Goal: Information Seeking & Learning: Learn about a topic

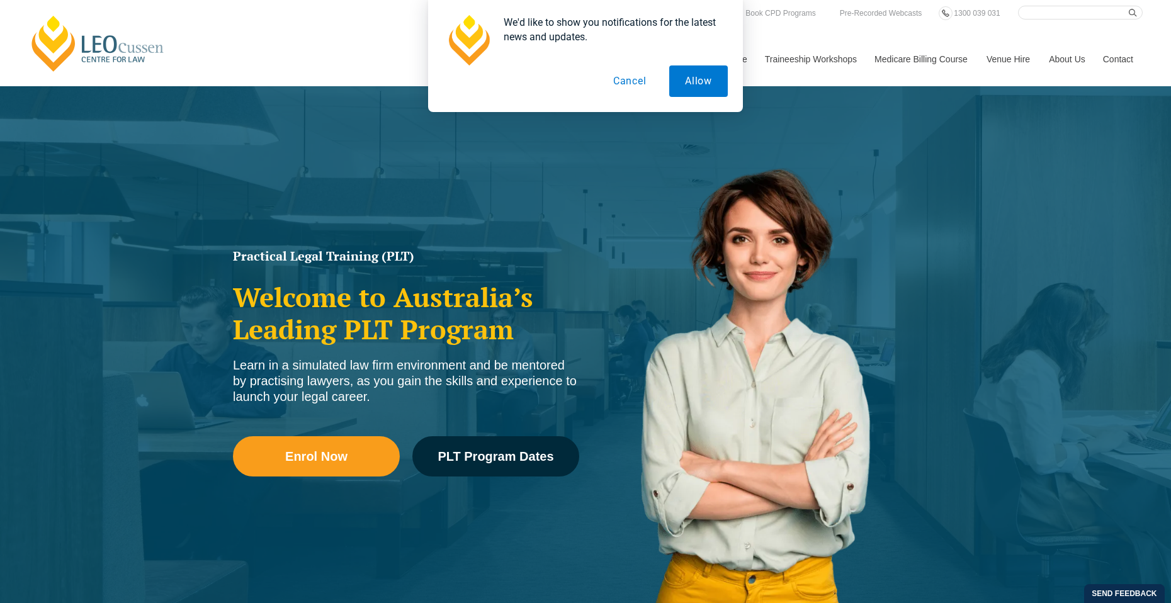
click at [631, 83] on button "Cancel" at bounding box center [629, 80] width 65 height 31
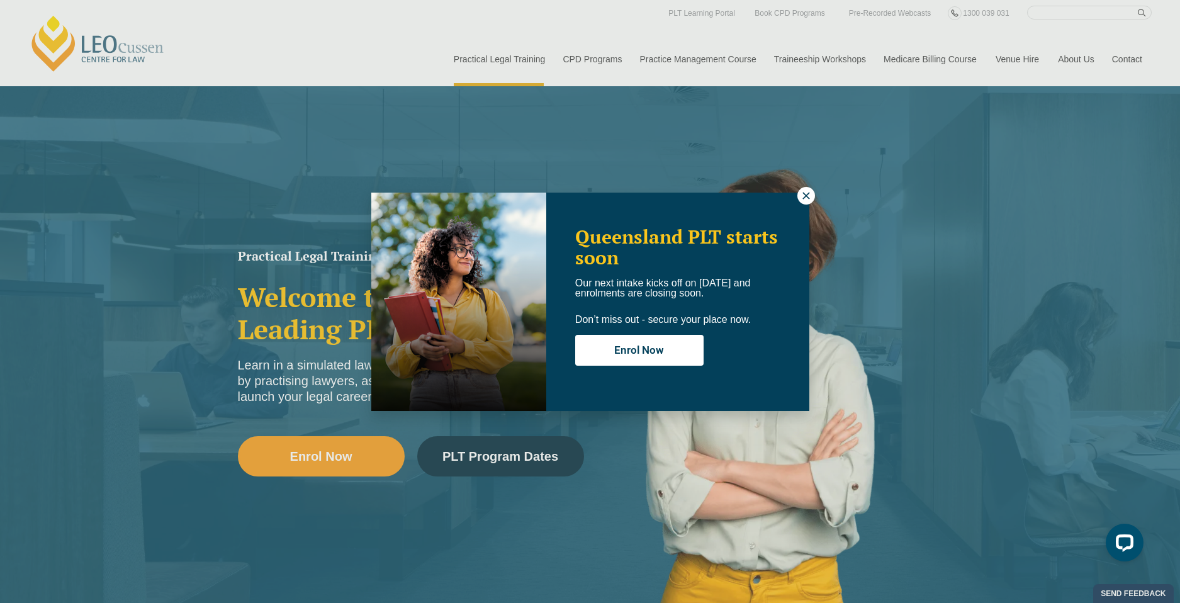
click at [803, 203] on button at bounding box center [807, 196] width 18 height 18
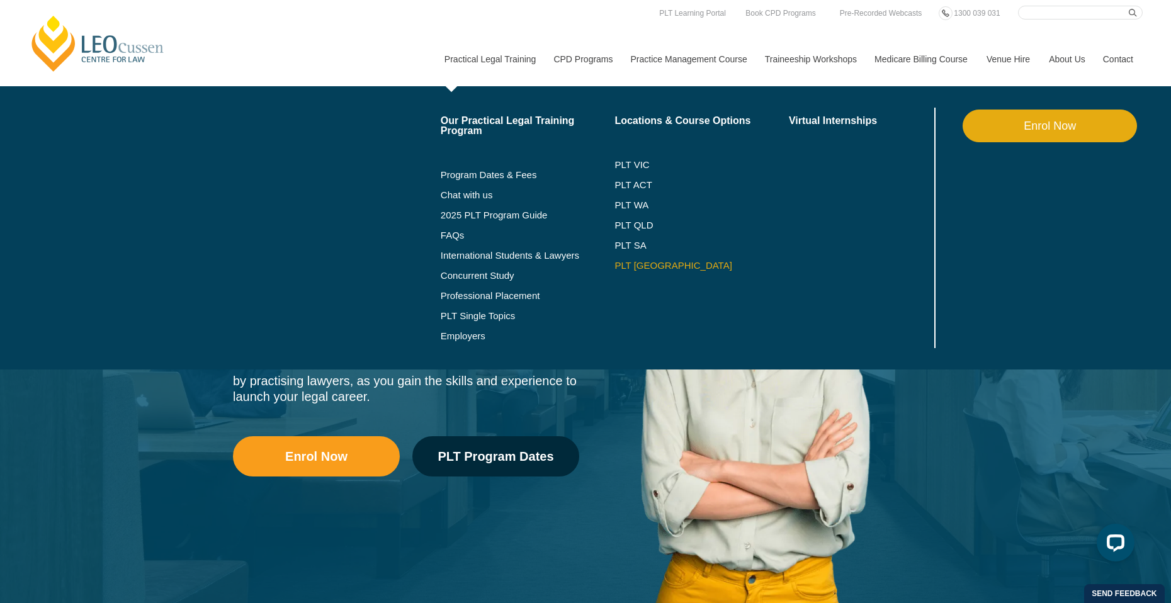
click at [620, 263] on link "PLT [GEOGRAPHIC_DATA]" at bounding box center [701, 266] width 174 height 10
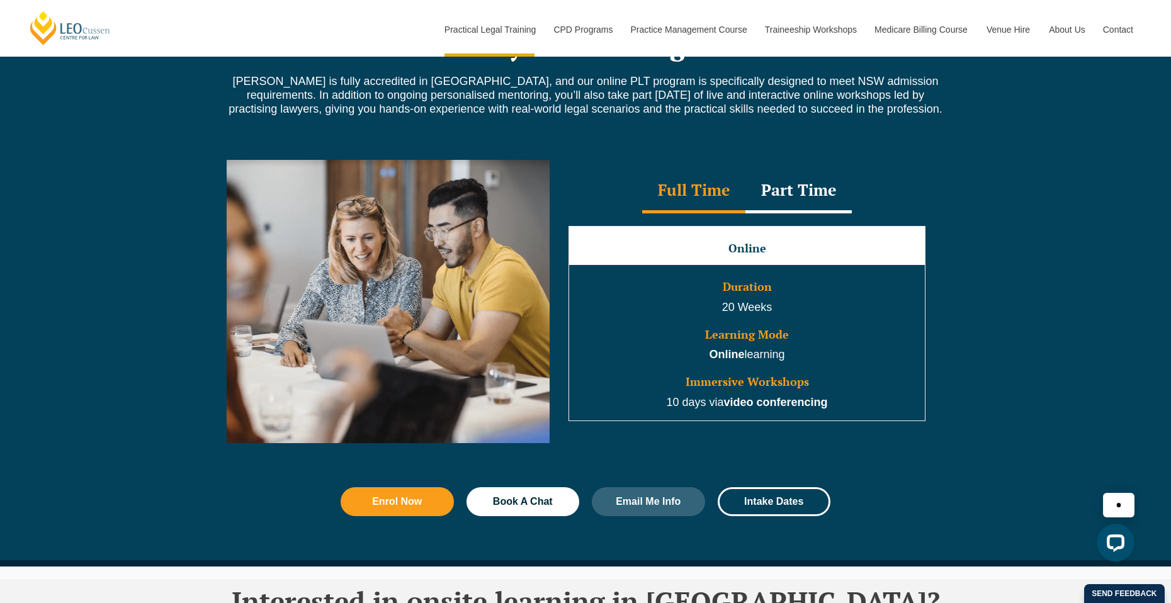
scroll to position [1088, 0]
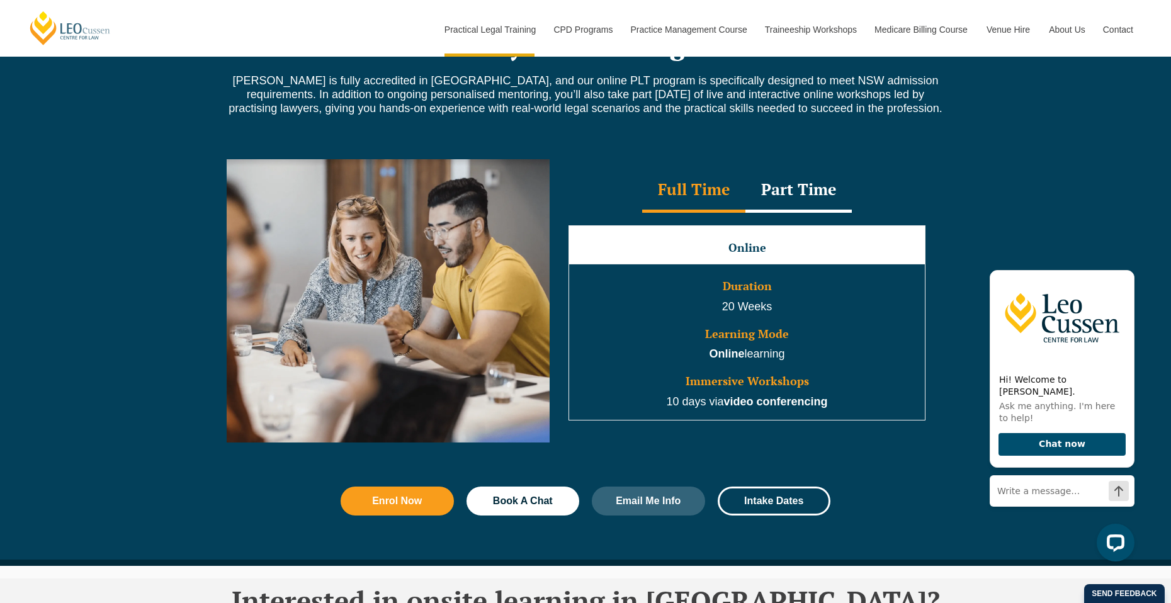
click at [790, 196] on div "Part Time" at bounding box center [798, 191] width 106 height 44
click at [799, 191] on div "Part Time" at bounding box center [798, 191] width 106 height 44
click at [702, 199] on div "Full Time" at bounding box center [693, 191] width 103 height 44
click at [794, 198] on div "Part Time" at bounding box center [798, 191] width 106 height 44
click at [712, 197] on div "Full Time" at bounding box center [693, 191] width 103 height 44
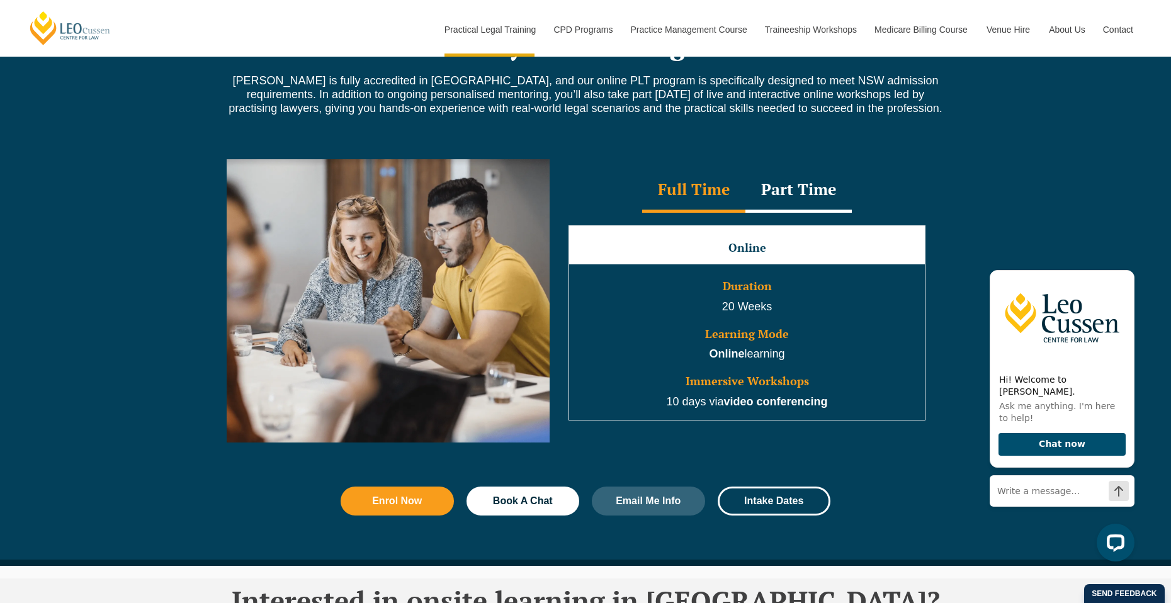
click at [793, 198] on div "Part Time" at bounding box center [798, 191] width 106 height 44
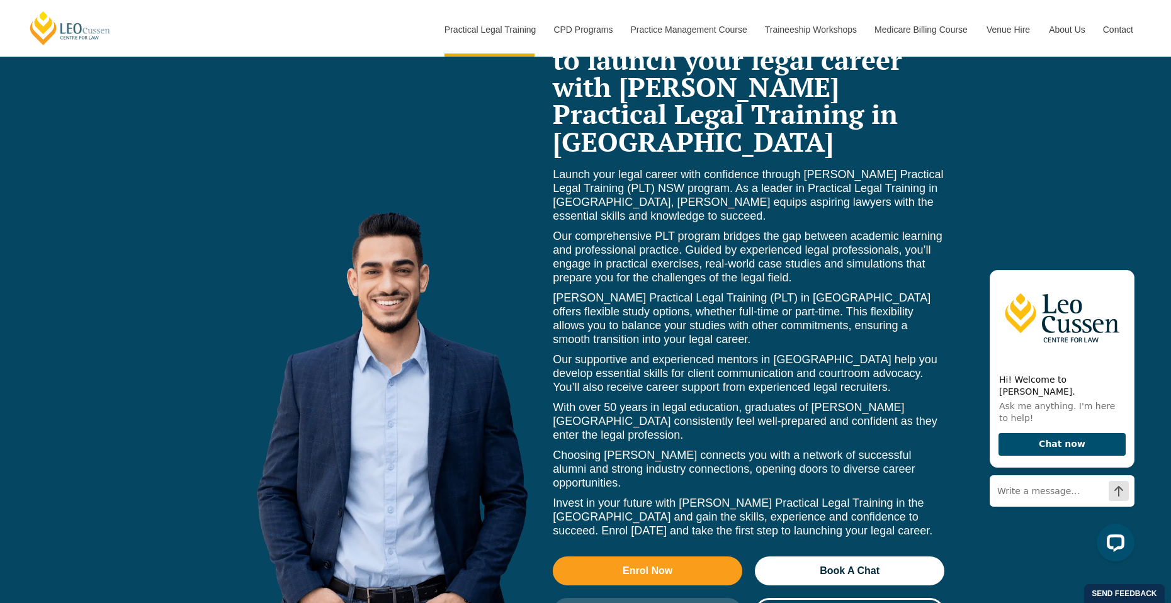
scroll to position [5611, 0]
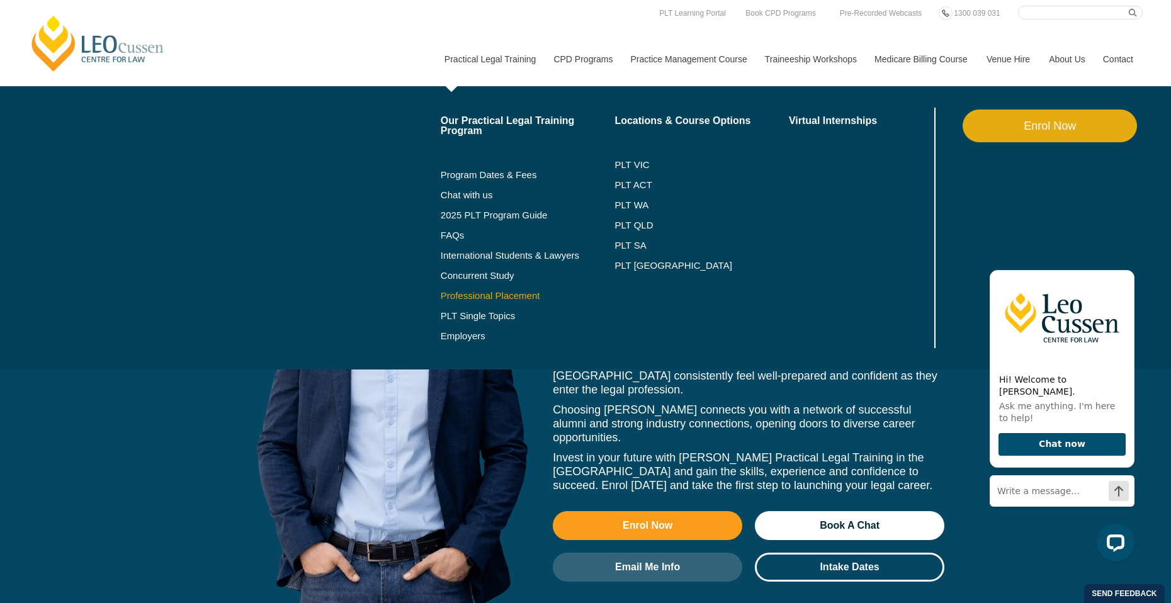
click at [452, 298] on link "Professional Placement" at bounding box center [528, 296] width 174 height 10
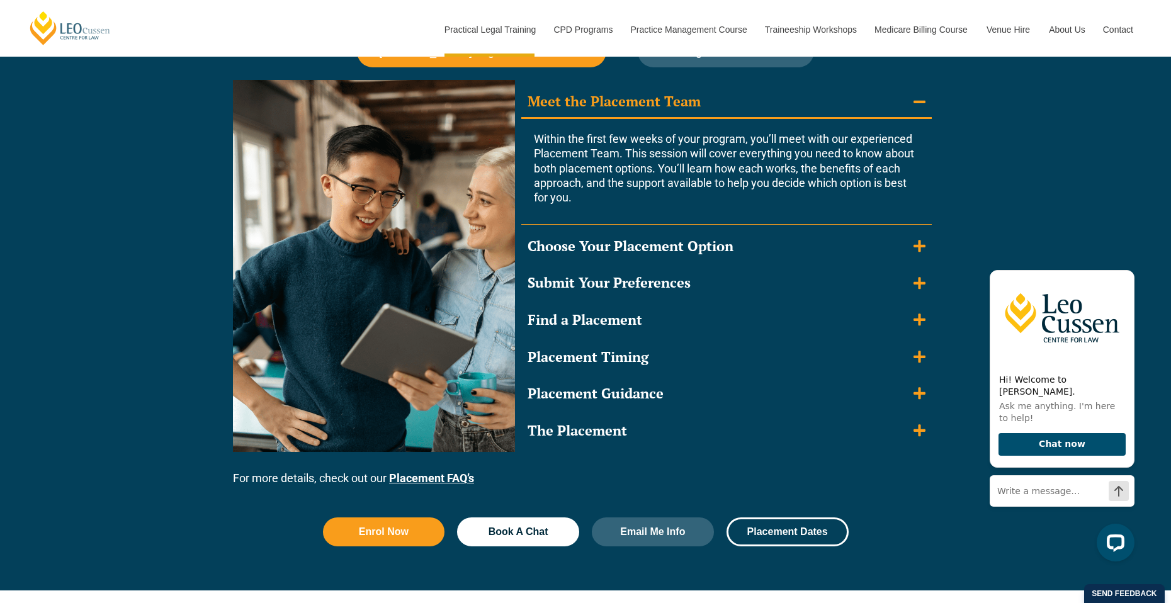
scroll to position [1156, 0]
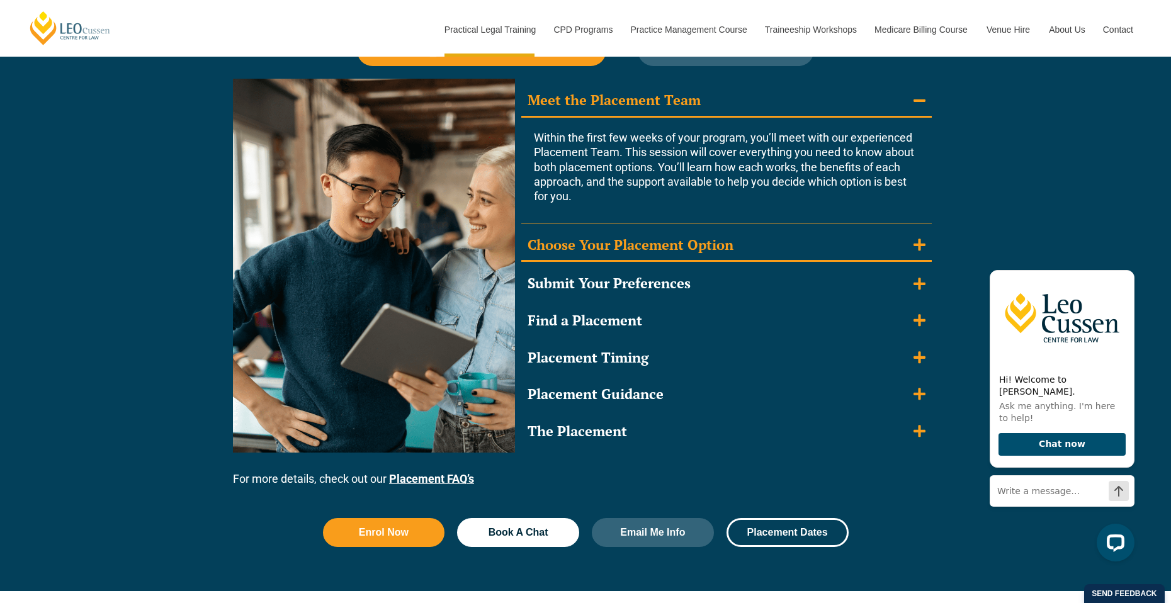
click at [918, 245] on icon "Accordion. Open links with Enter or Space, close with Escape, and navigate with…" at bounding box center [919, 245] width 12 height 12
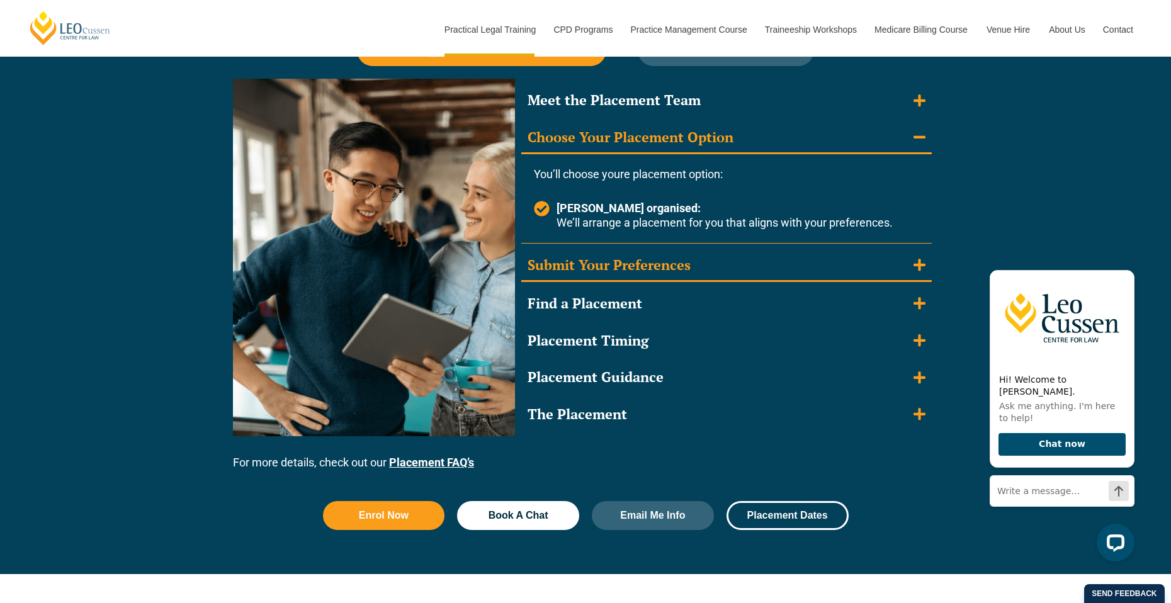
click at [923, 265] on icon "Accordion. Open links with Enter or Space, close with Escape, and navigate with…" at bounding box center [919, 265] width 12 height 12
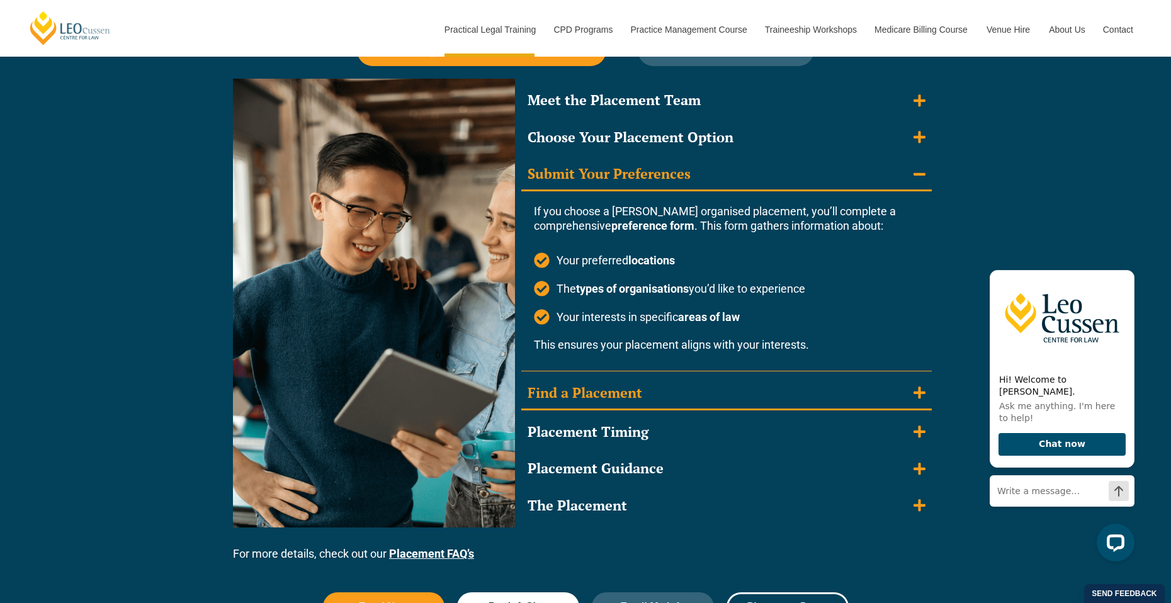
click at [923, 394] on icon "Accordion. Open links with Enter or Space, close with Escape, and navigate with…" at bounding box center [919, 393] width 12 height 12
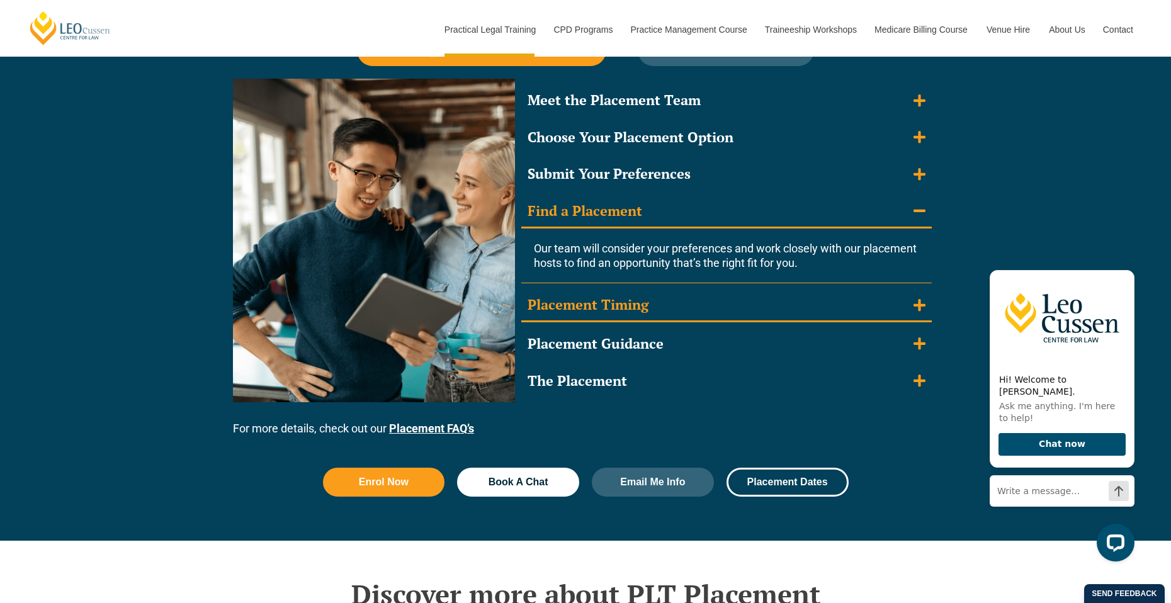
click at [919, 310] on icon "Accordion. Open links with Enter or Space, close with Escape, and navigate with…" at bounding box center [919, 305] width 12 height 12
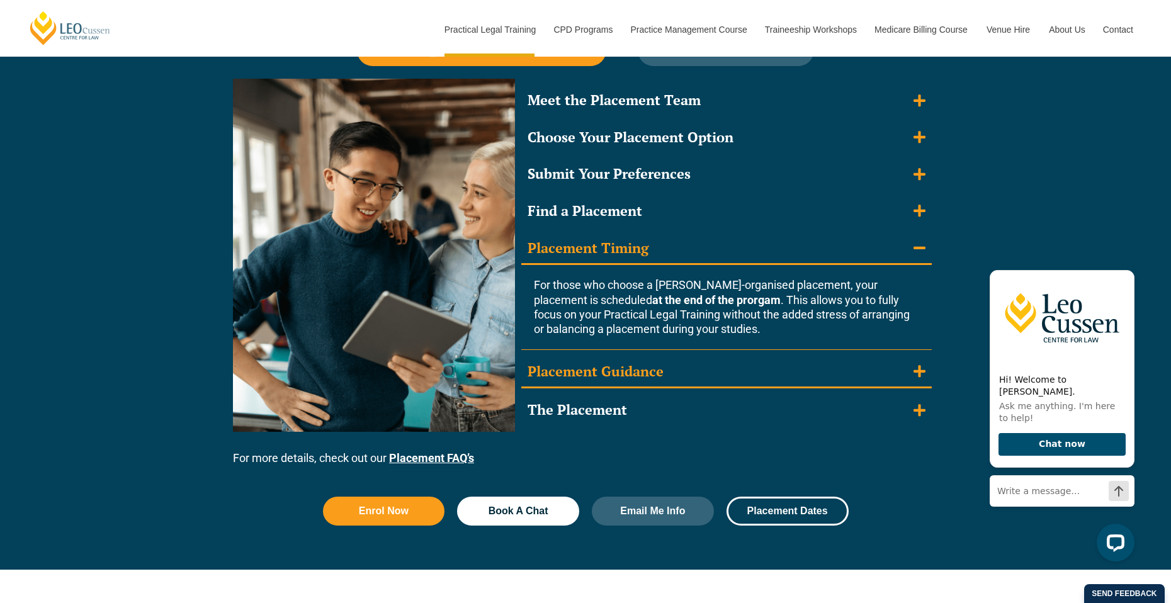
click at [918, 376] on icon "Accordion. Open links with Enter or Space, close with Escape, and navigate with…" at bounding box center [919, 371] width 12 height 12
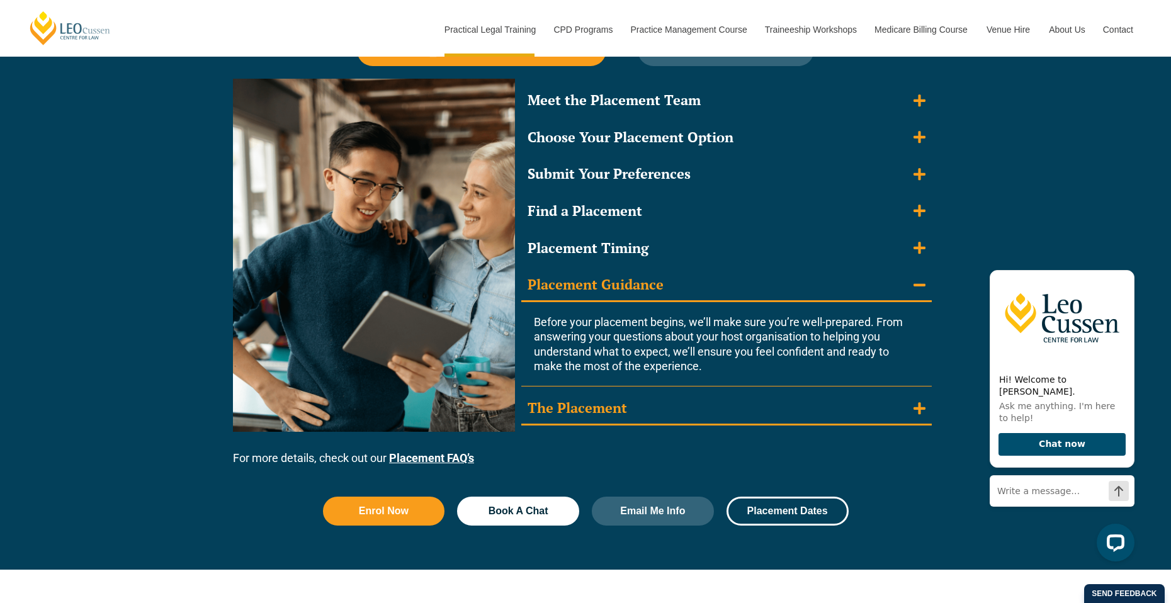
click at [917, 406] on icon "Accordion. Open links with Enter or Space, close with Escape, and navigate with…" at bounding box center [919, 409] width 12 height 14
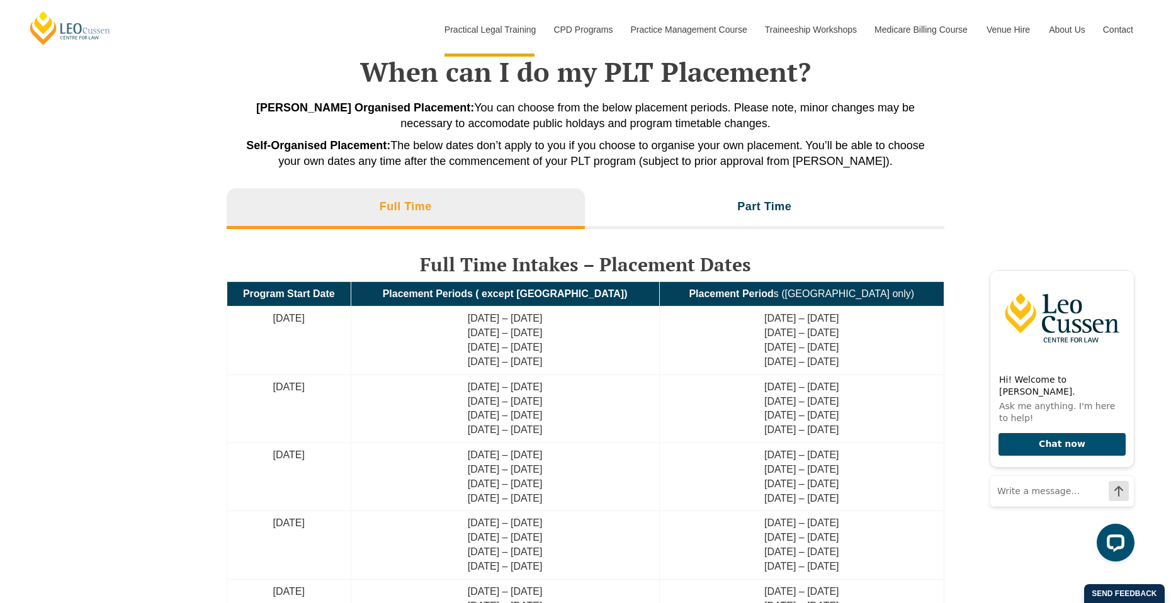
scroll to position [2861, 0]
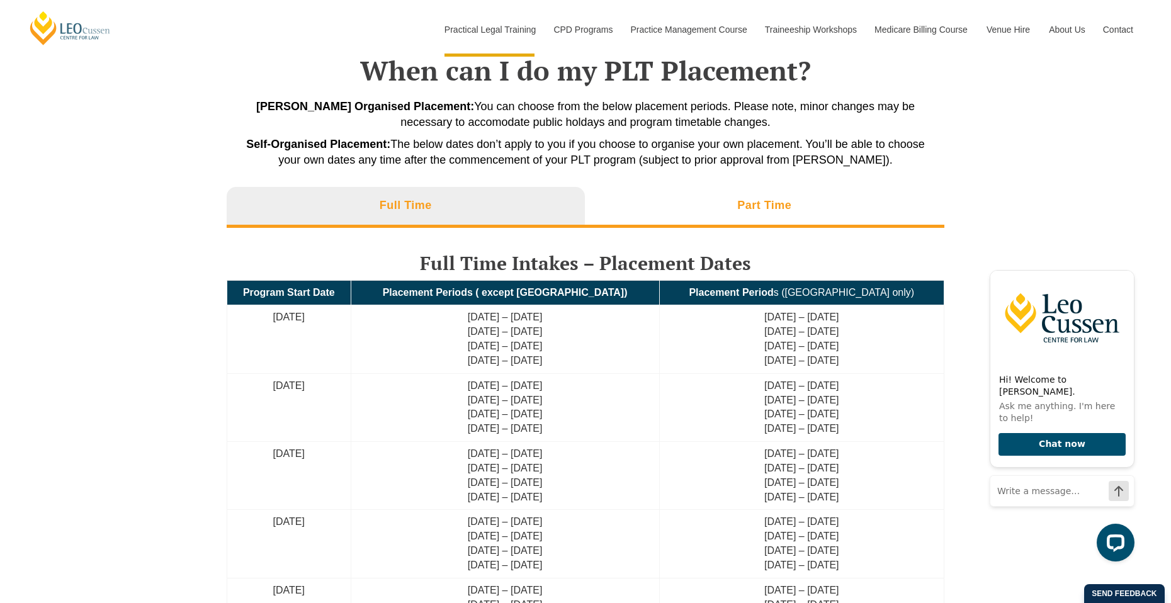
click at [765, 206] on h3 "Part Time" at bounding box center [764, 205] width 54 height 14
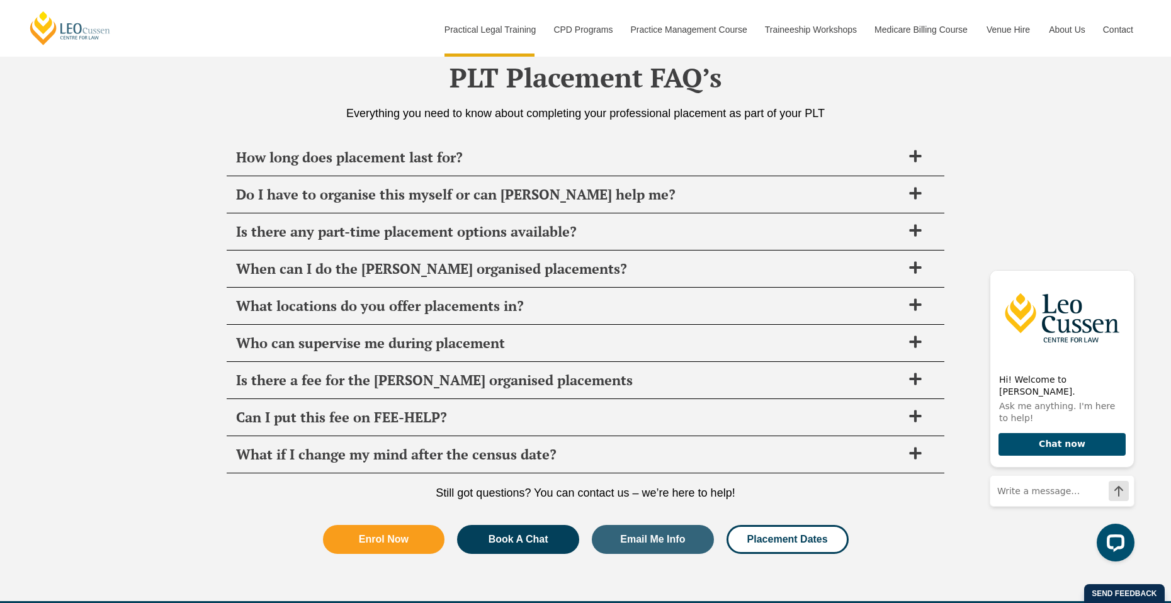
scroll to position [4231, 0]
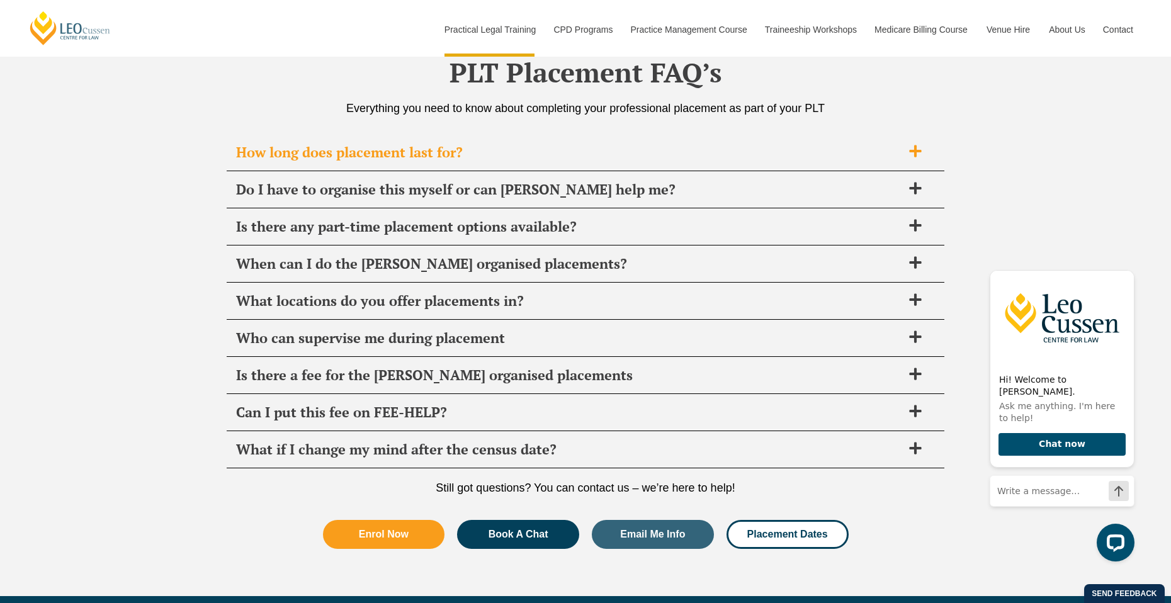
click at [466, 144] on span "How long does placement last for?" at bounding box center [569, 153] width 666 height 18
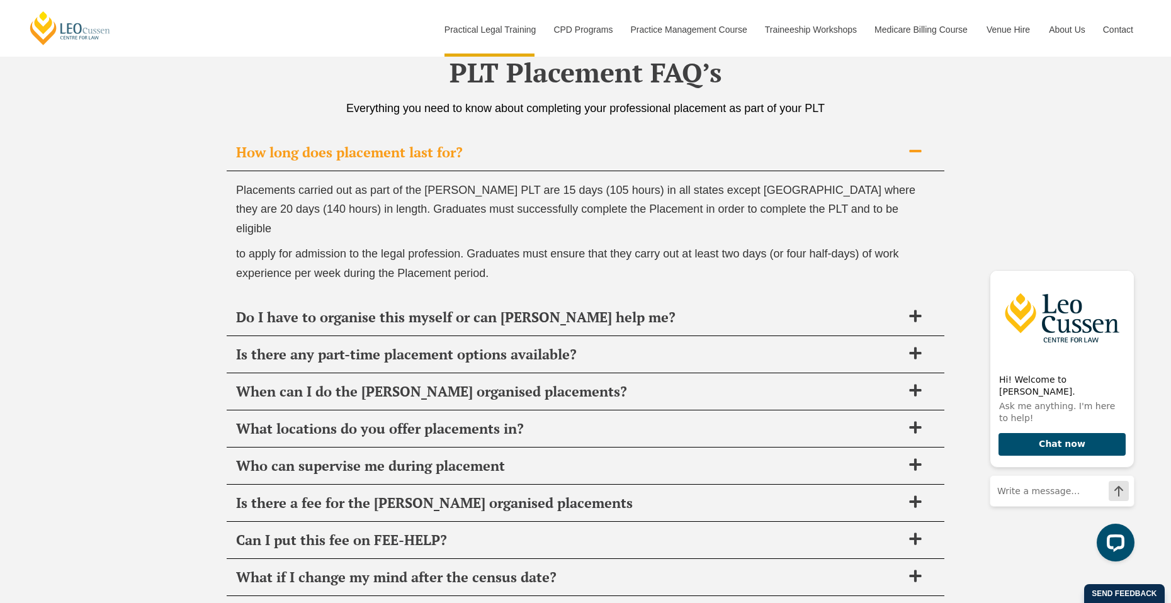
click at [397, 159] on span "How long does placement last for?" at bounding box center [569, 153] width 666 height 18
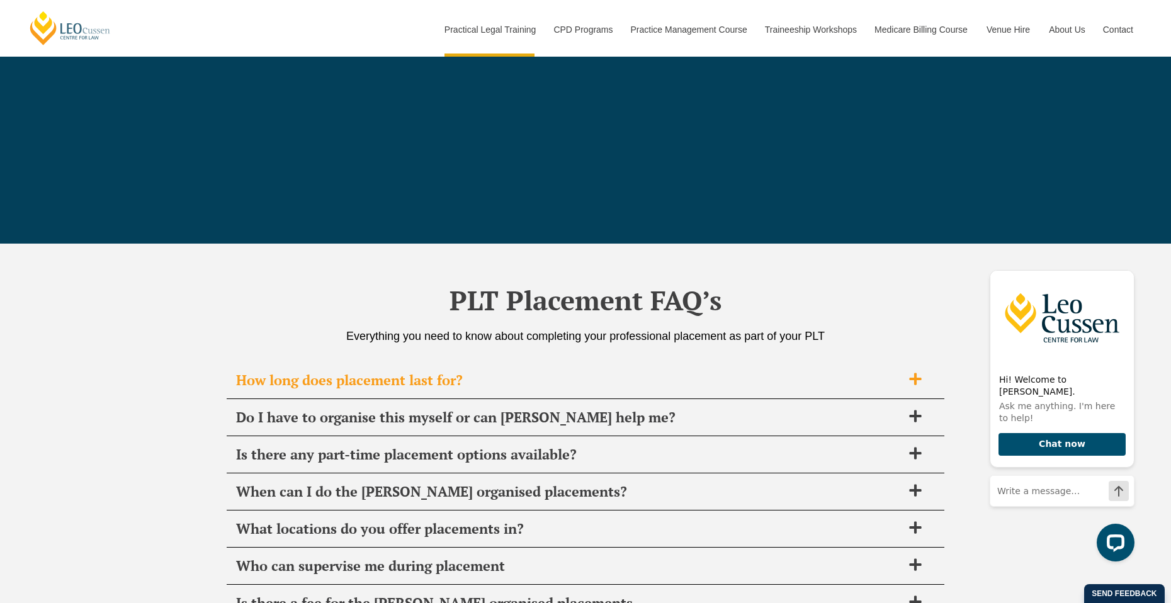
scroll to position [4007, 0]
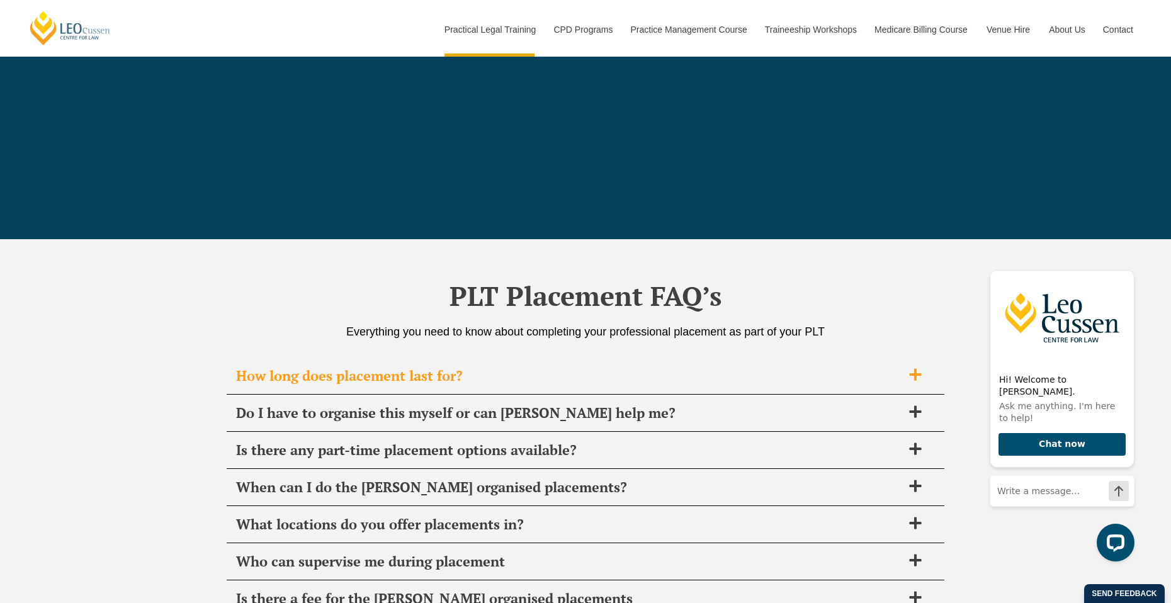
click at [409, 364] on div "How long does placement last for?" at bounding box center [586, 376] width 718 height 37
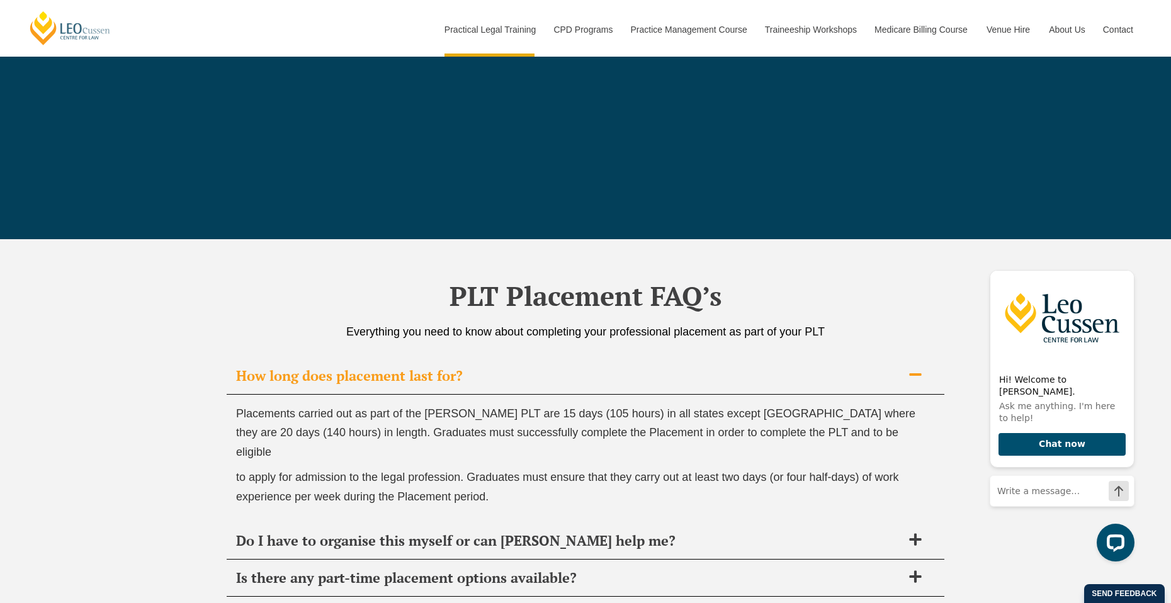
click at [410, 372] on span "How long does placement last for?" at bounding box center [569, 376] width 666 height 18
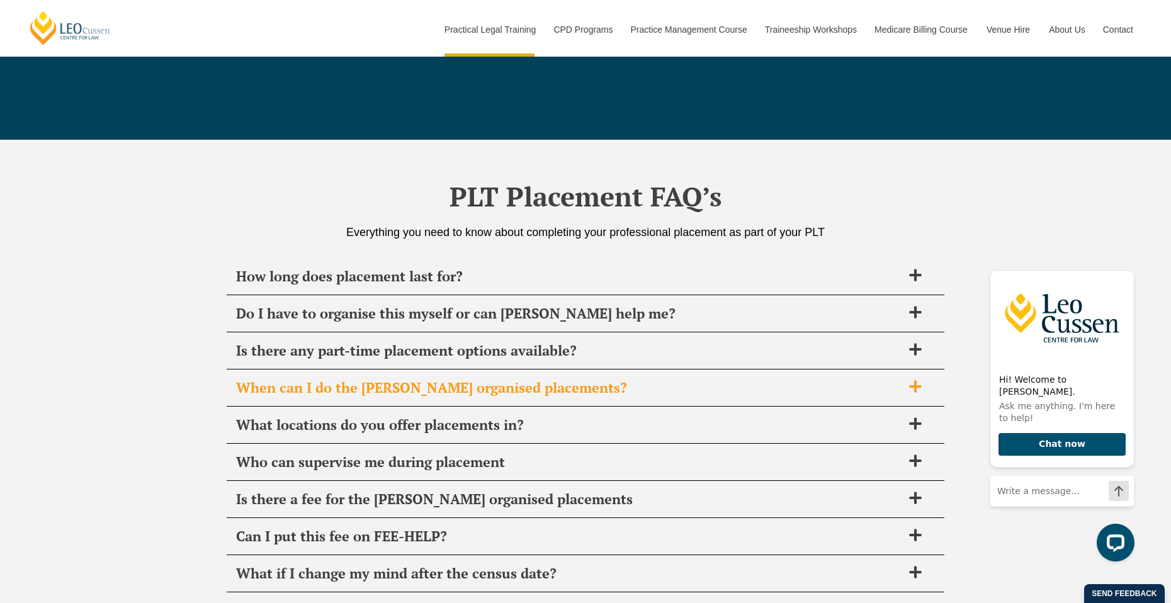
scroll to position [4108, 0]
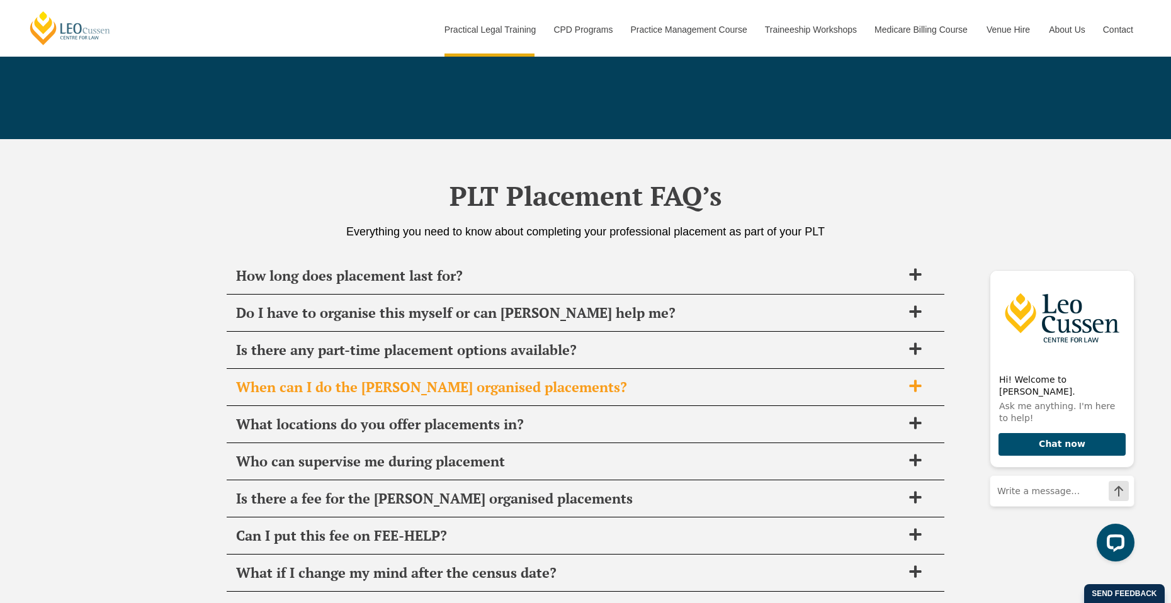
click at [390, 383] on span "When can I do the Leo Cussen organised placements?" at bounding box center [569, 387] width 666 height 18
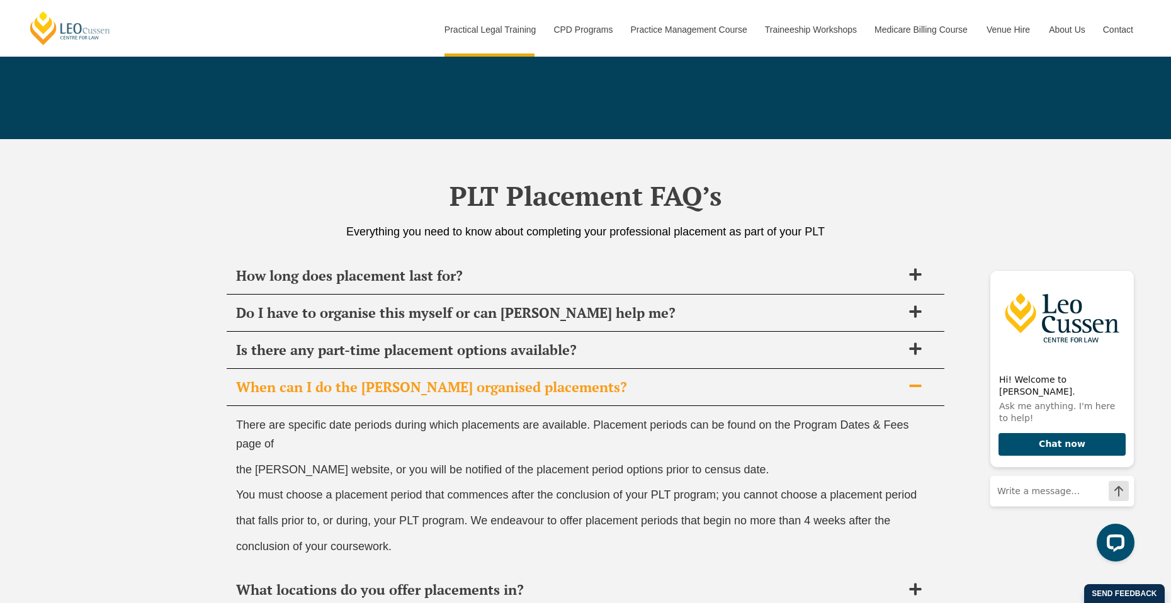
scroll to position [4110, 0]
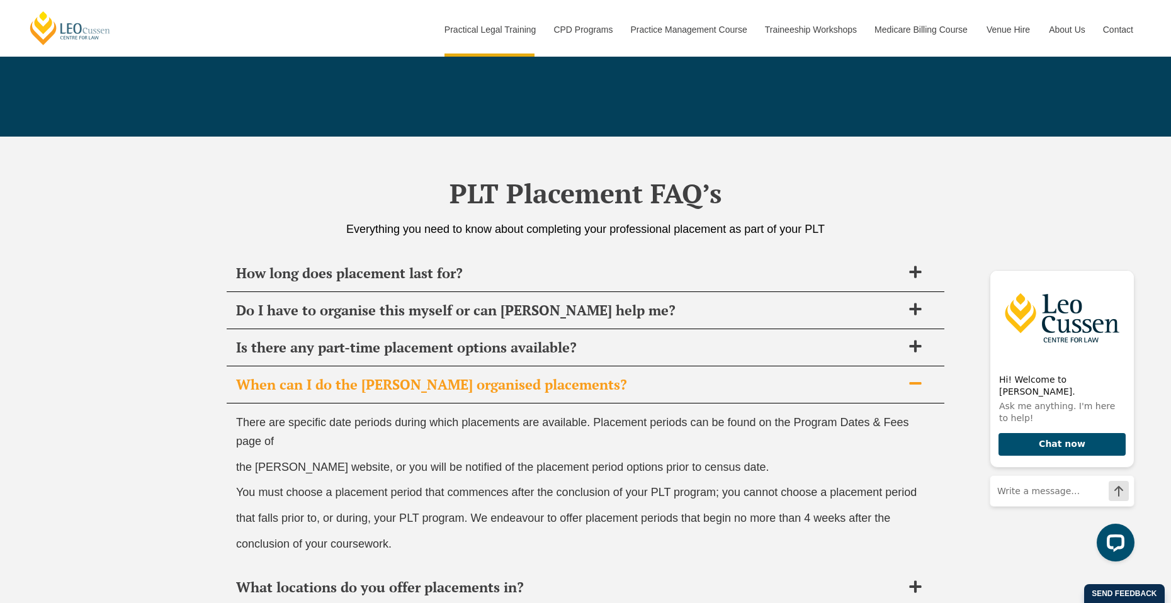
click at [389, 385] on span "When can I do the Leo Cussen organised placements?" at bounding box center [569, 385] width 666 height 18
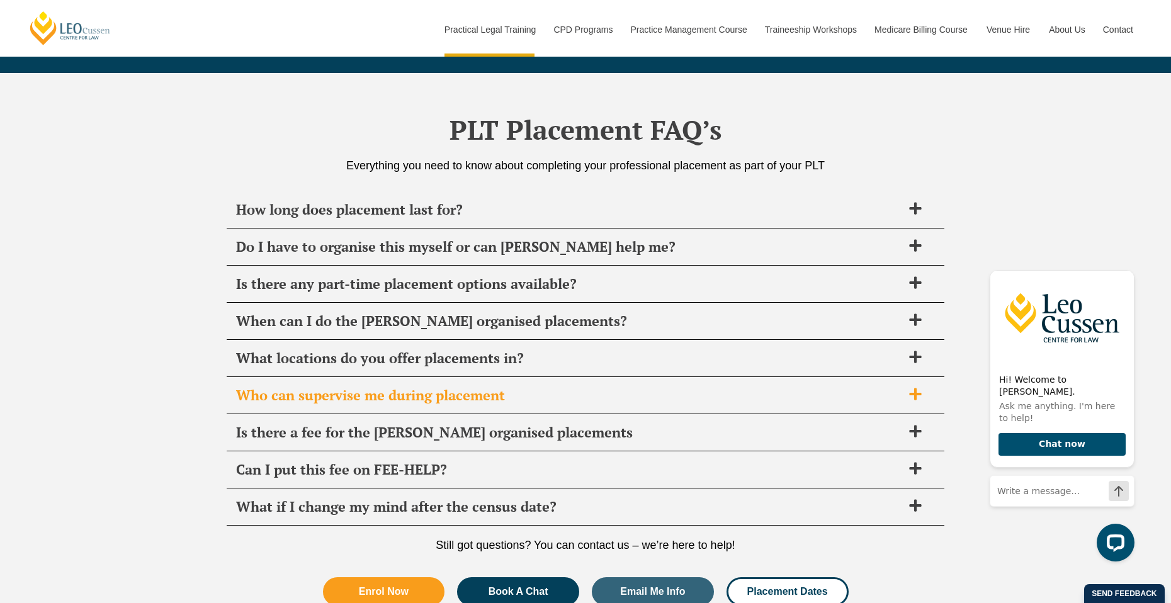
scroll to position [4179, 0]
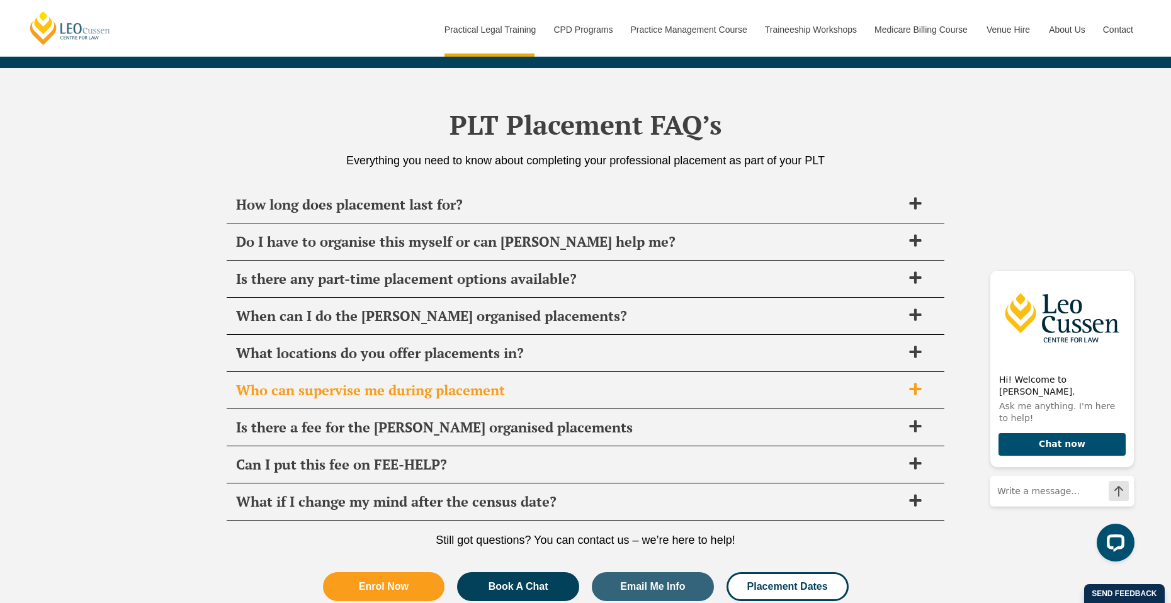
click at [387, 388] on span "Who can supervise me during placement" at bounding box center [569, 390] width 666 height 18
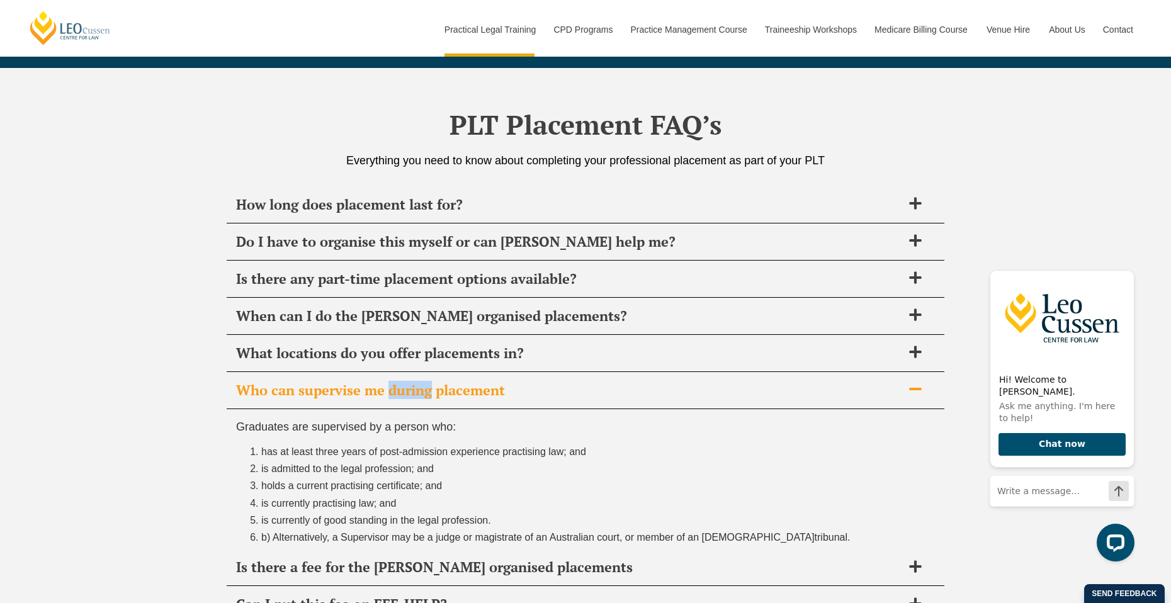
click at [387, 388] on span "Who can supervise me during placement" at bounding box center [569, 390] width 666 height 18
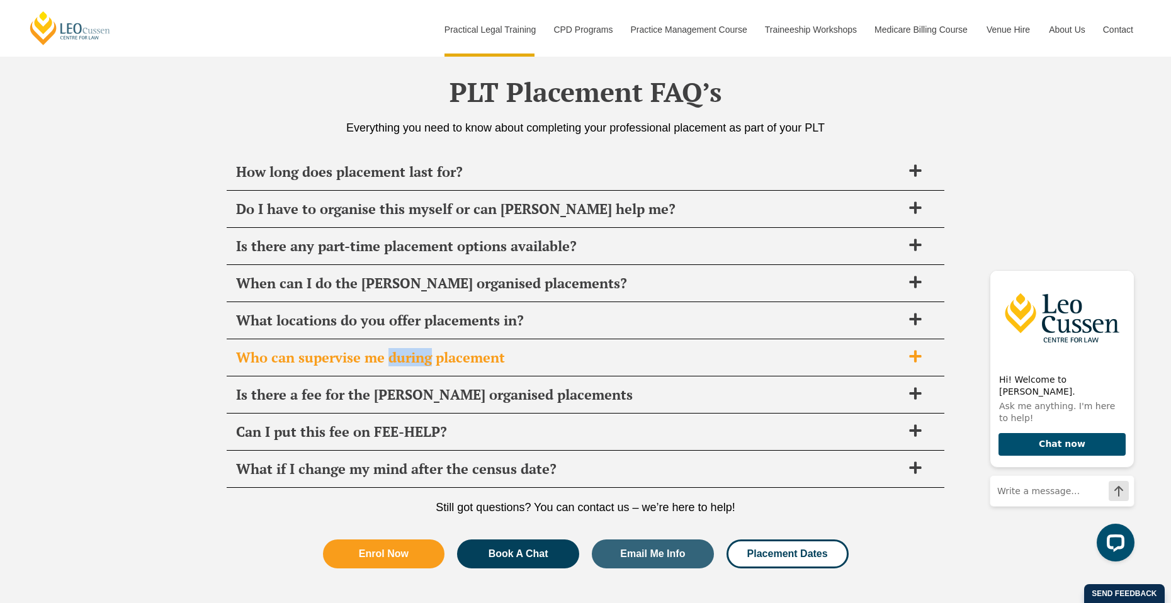
scroll to position [4224, 0]
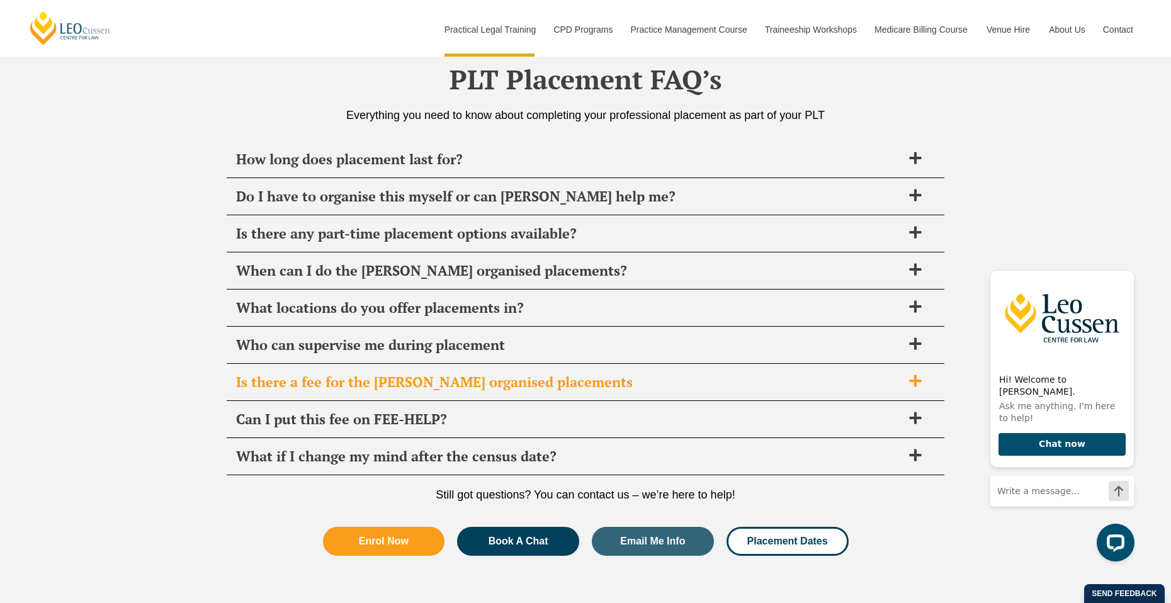
click at [387, 386] on span "Is there a fee for the Leo Cussen organised placements" at bounding box center [569, 382] width 666 height 18
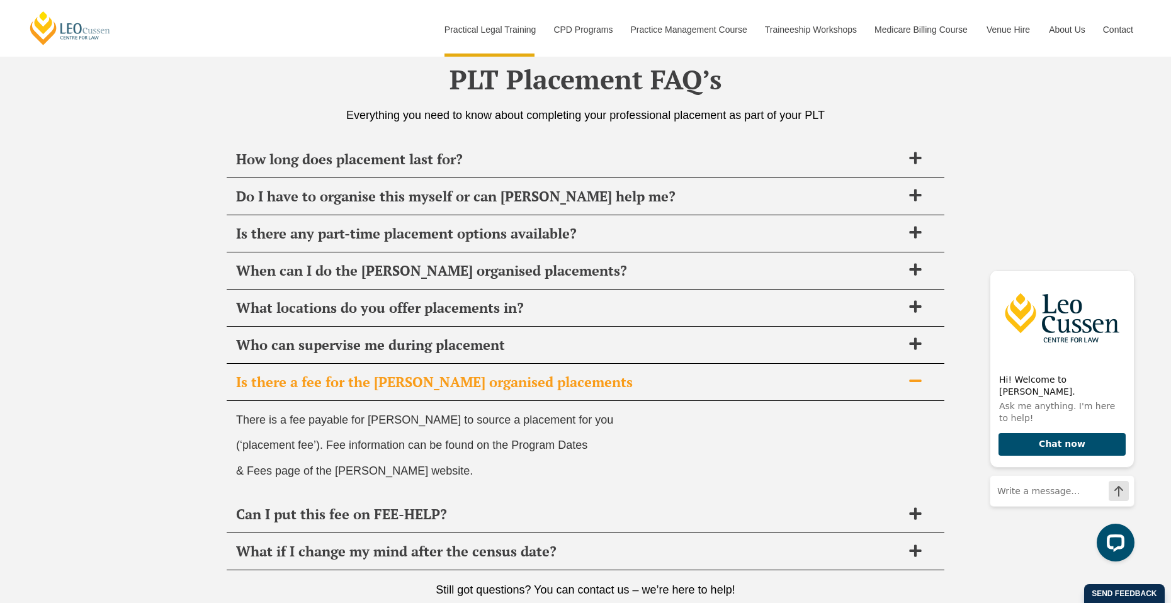
click at [387, 386] on span "Is there a fee for the Leo Cussen organised placements" at bounding box center [569, 382] width 666 height 18
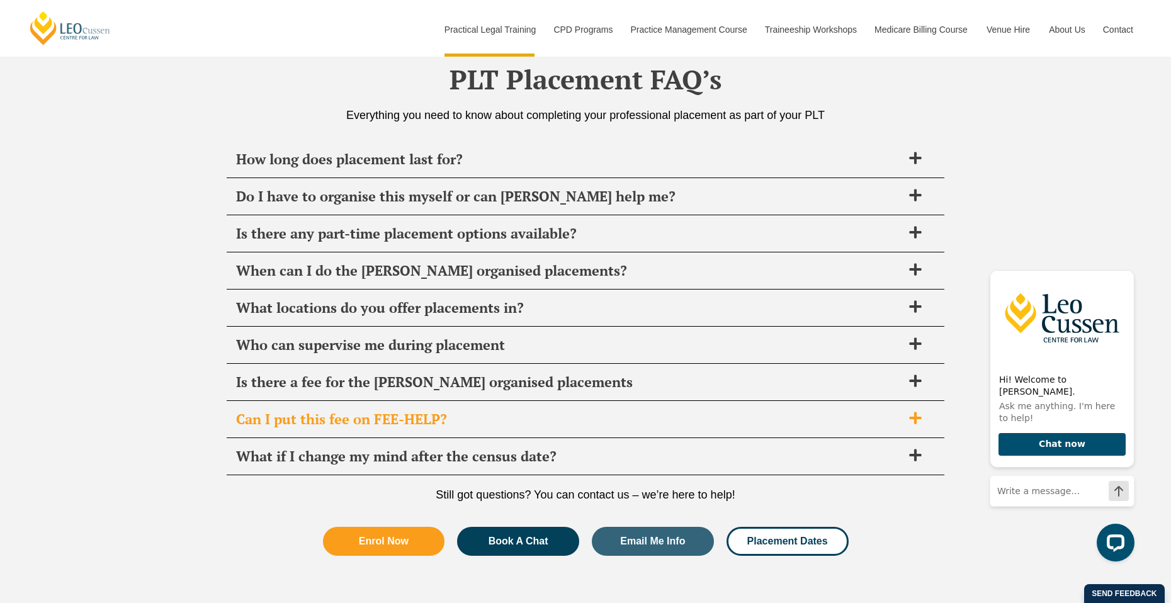
click at [399, 420] on span "Can I put this fee on FEE-HELP?" at bounding box center [569, 419] width 666 height 18
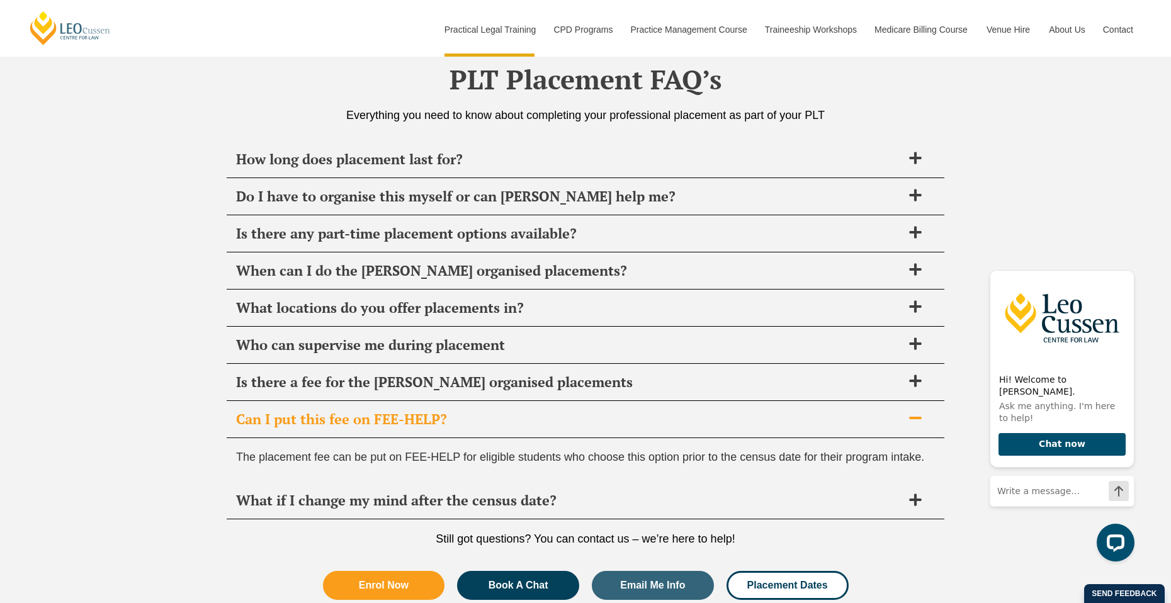
click at [399, 420] on span "Can I put this fee on FEE-HELP?" at bounding box center [569, 419] width 666 height 18
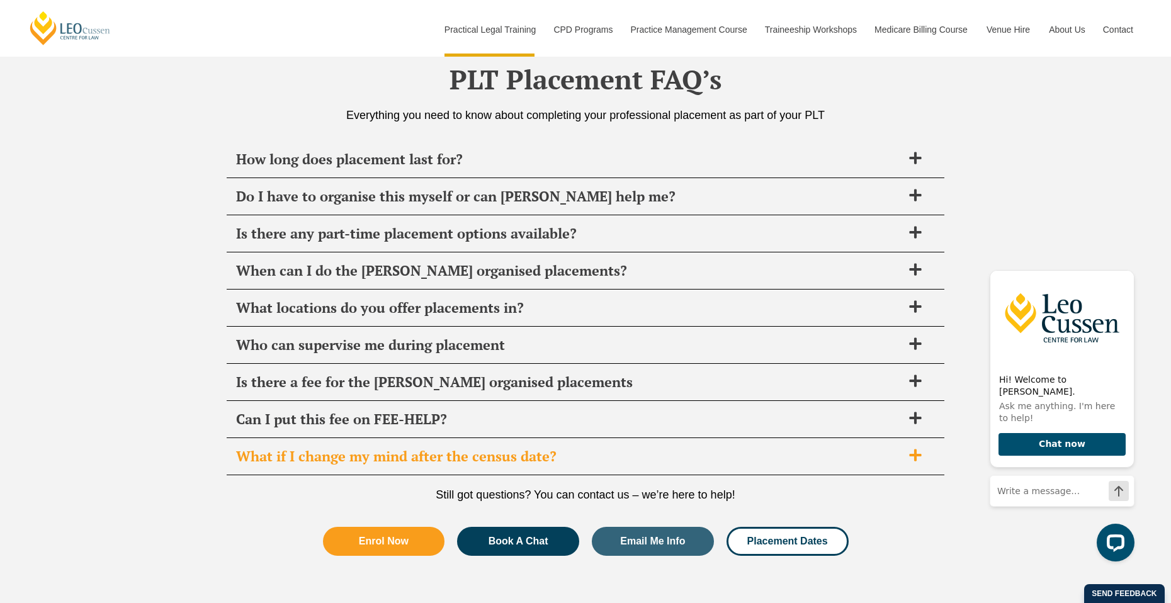
click at [417, 460] on span "What if I change my mind after the census date?" at bounding box center [569, 457] width 666 height 18
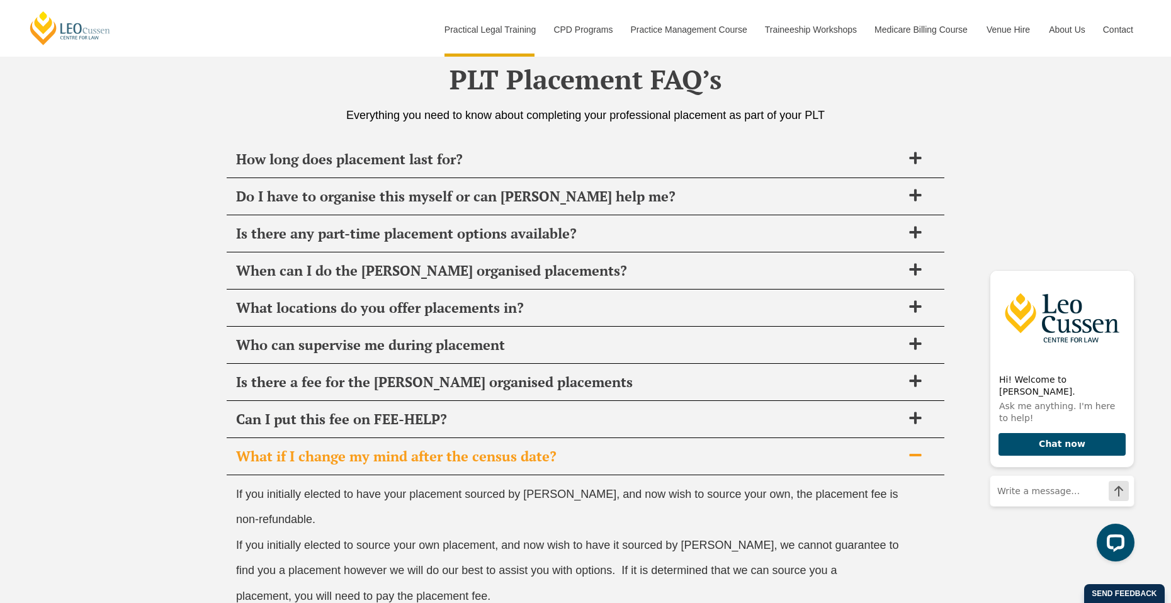
click at [417, 460] on span "What if I change my mind after the census date?" at bounding box center [569, 457] width 666 height 18
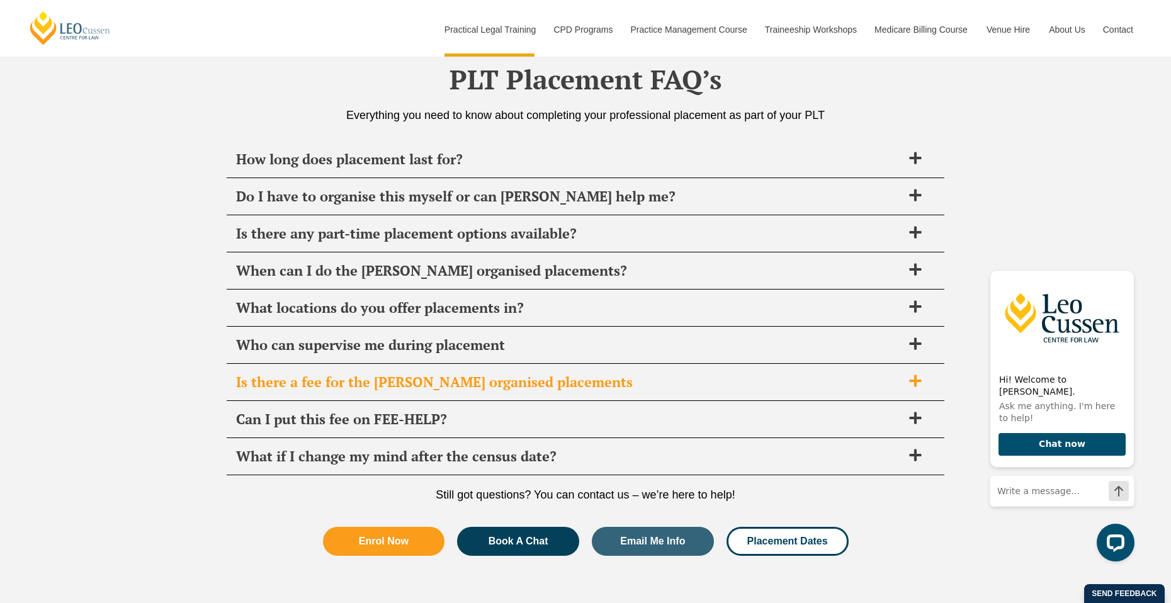
click at [386, 386] on span "Is there a fee for the Leo Cussen organised placements" at bounding box center [569, 382] width 666 height 18
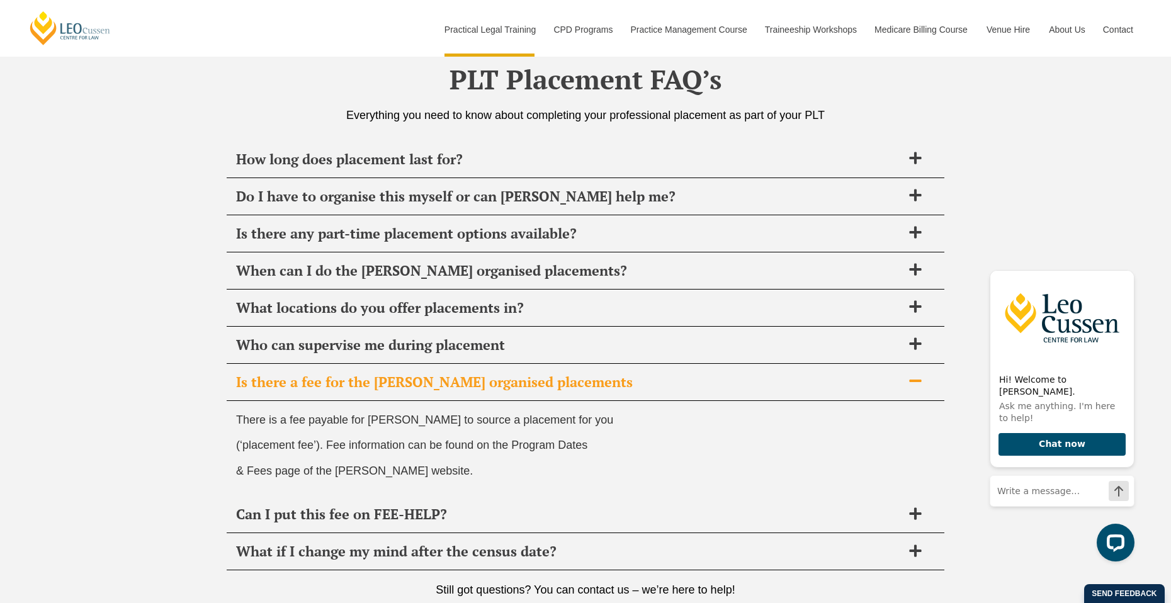
click at [386, 386] on span "Is there a fee for the Leo Cussen organised placements" at bounding box center [569, 382] width 666 height 18
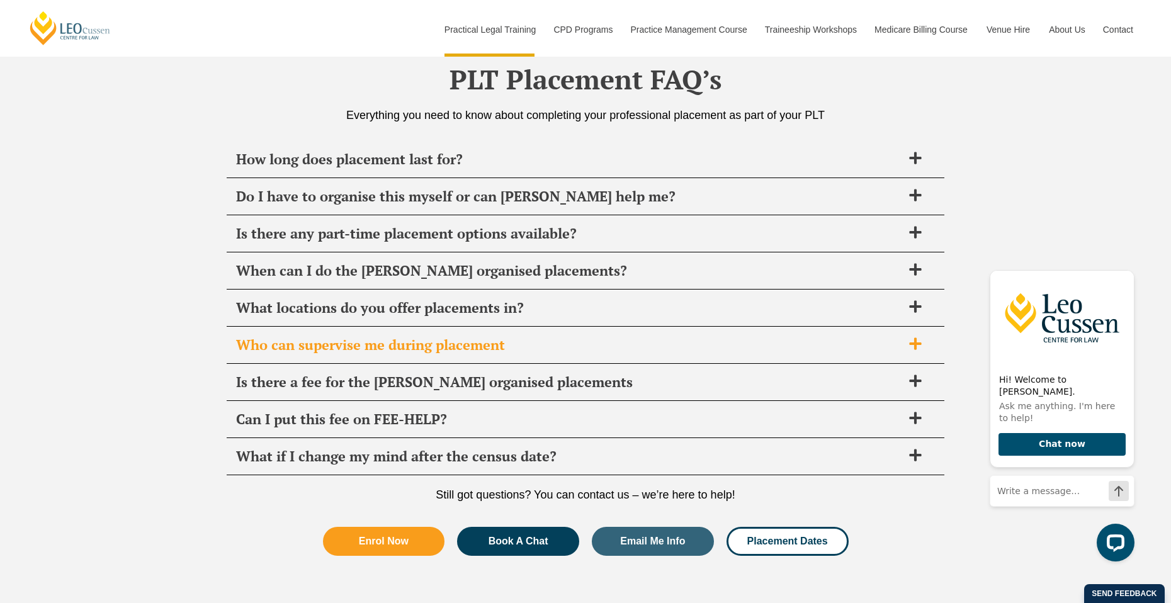
click at [381, 338] on span "Who can supervise me during placement" at bounding box center [569, 345] width 666 height 18
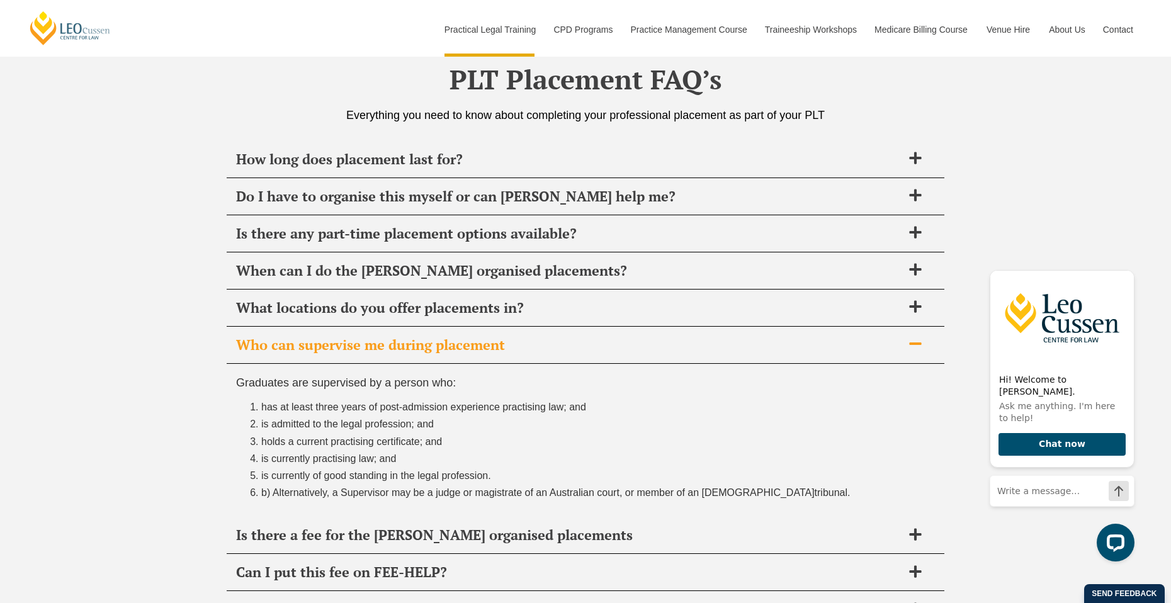
click at [383, 342] on span "Who can supervise me during placement" at bounding box center [569, 345] width 666 height 18
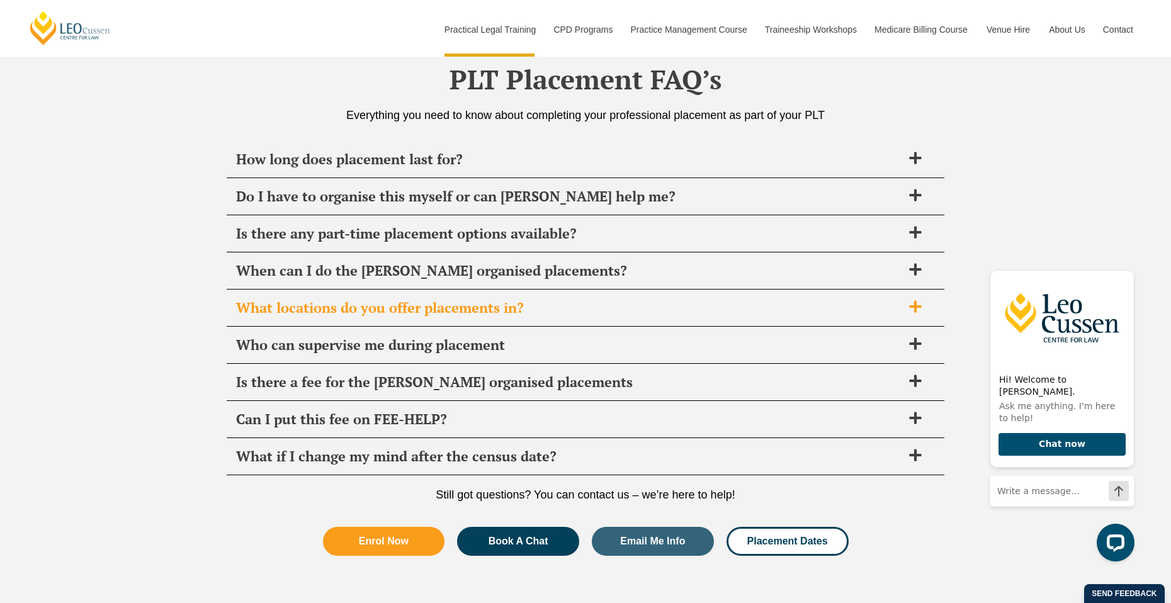
click at [381, 318] on div "What locations do you offer placements in?" at bounding box center [586, 308] width 718 height 37
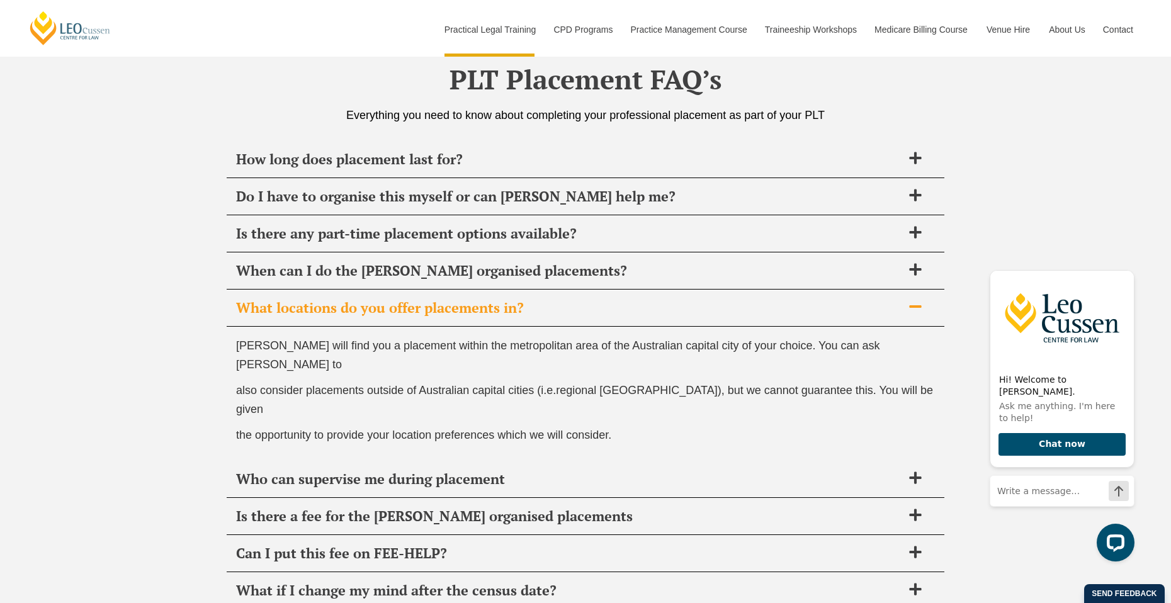
click at [385, 315] on span "What locations do you offer placements in?" at bounding box center [569, 308] width 666 height 18
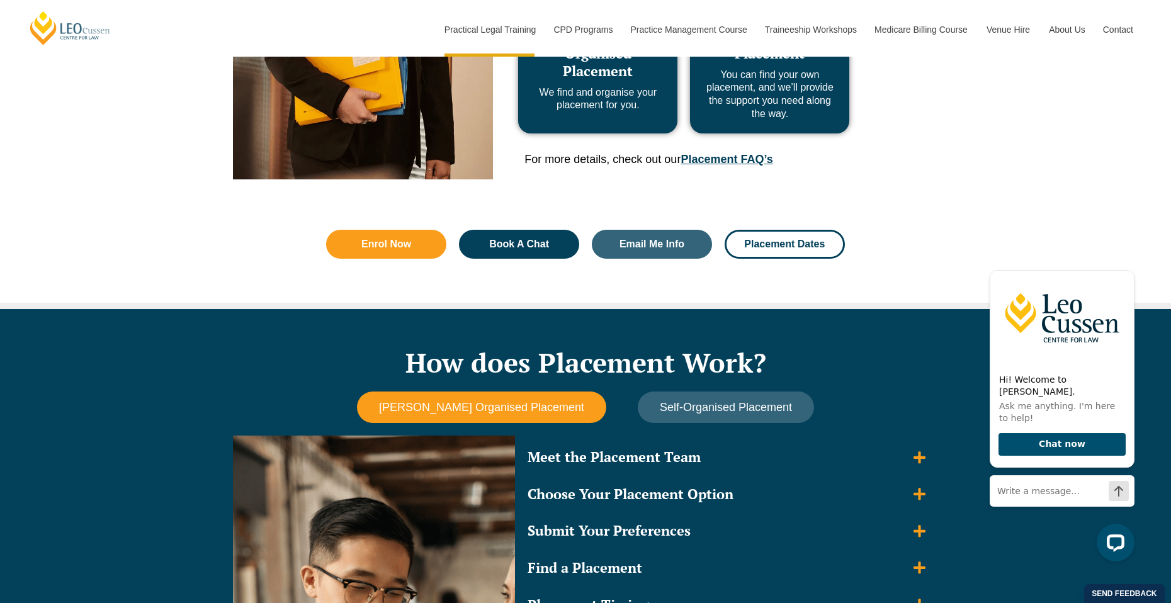
scroll to position [0, 0]
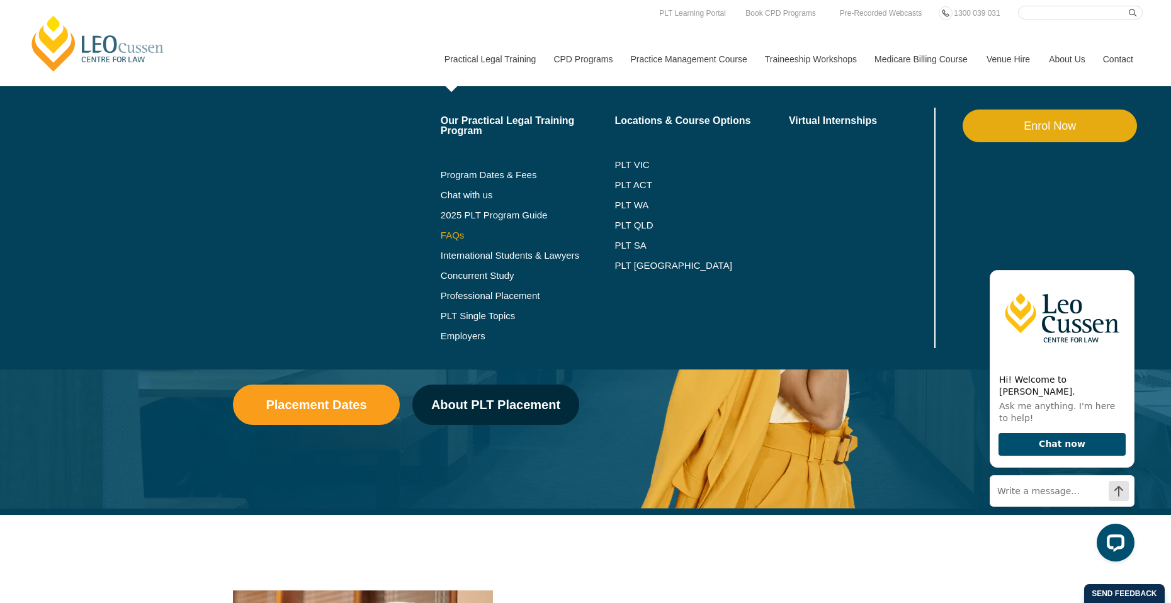
click at [441, 235] on link "FAQs" at bounding box center [528, 235] width 174 height 10
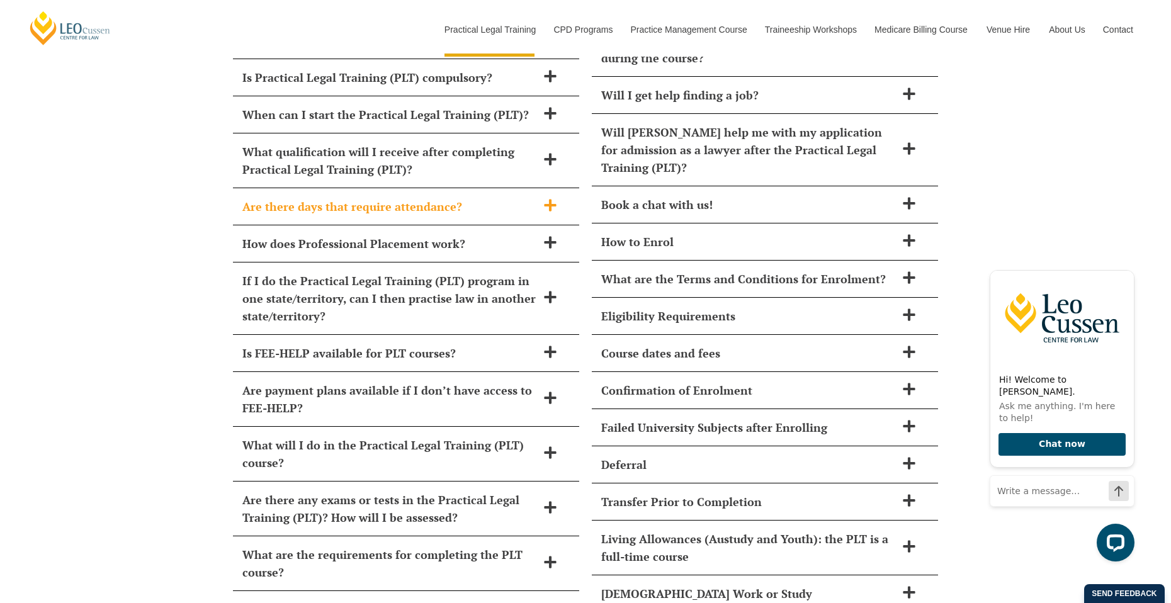
scroll to position [5220, 0]
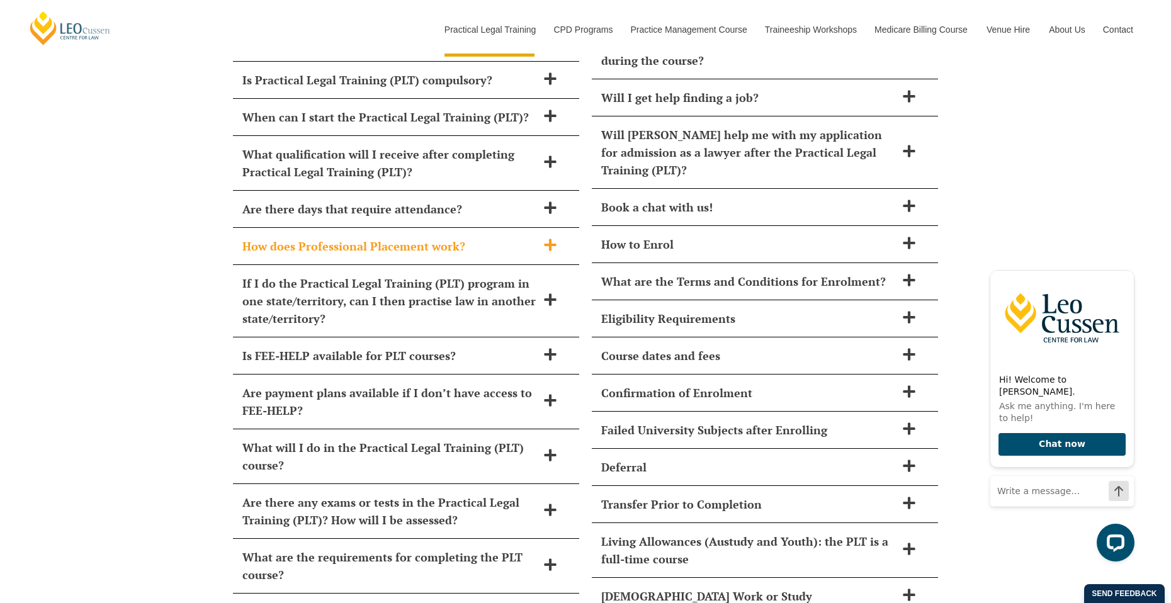
click at [308, 233] on div "How does Professional Placement work?" at bounding box center [406, 246] width 346 height 37
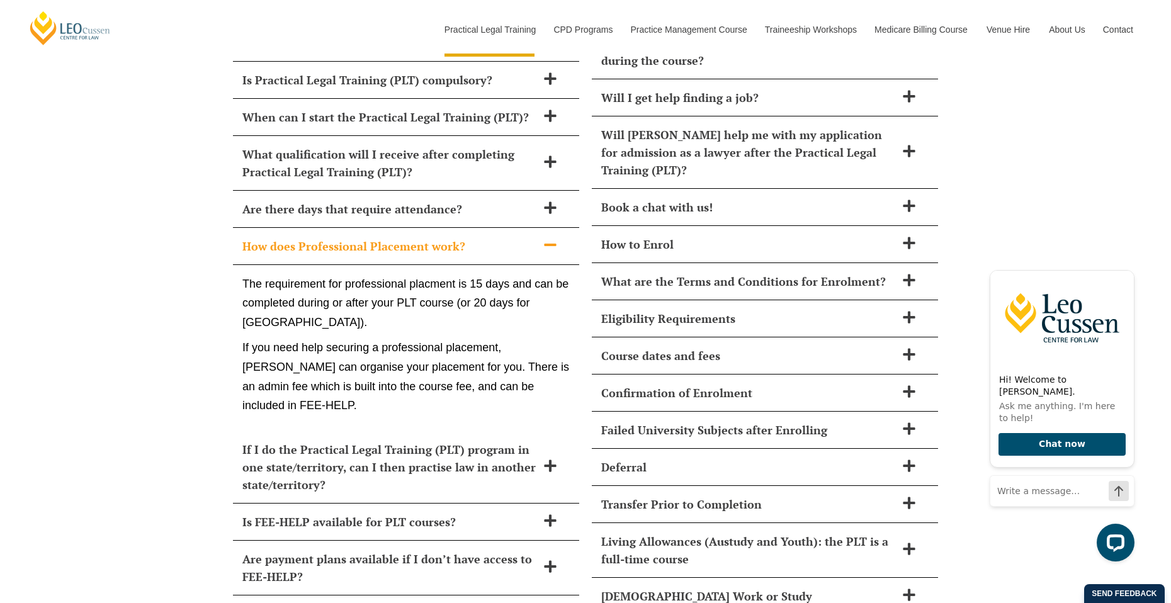
click at [308, 237] on h2 "How does Professional Placement work?" at bounding box center [389, 246] width 295 height 18
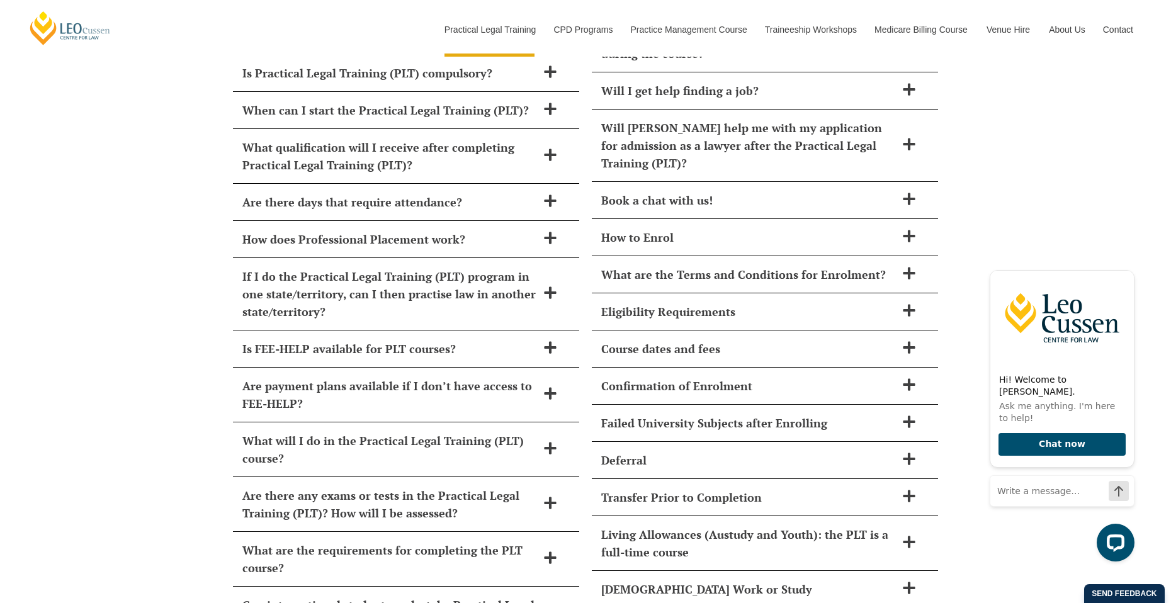
scroll to position [5229, 0]
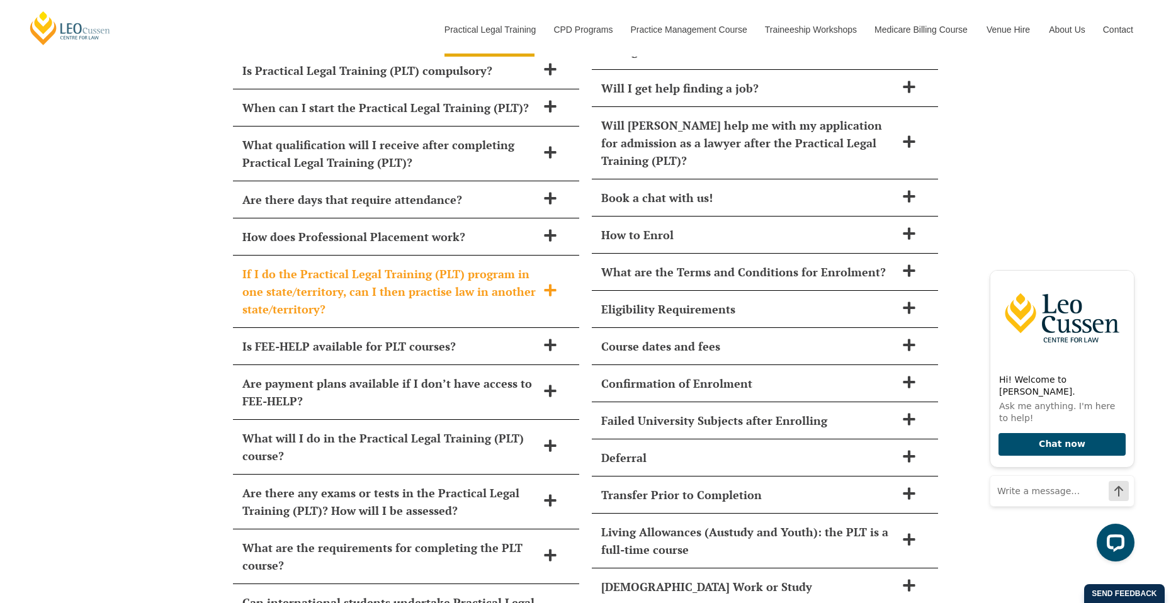
click at [287, 267] on h2 "If I do the Practical Legal Training (PLT) program in one state/territory, can …" at bounding box center [389, 291] width 295 height 53
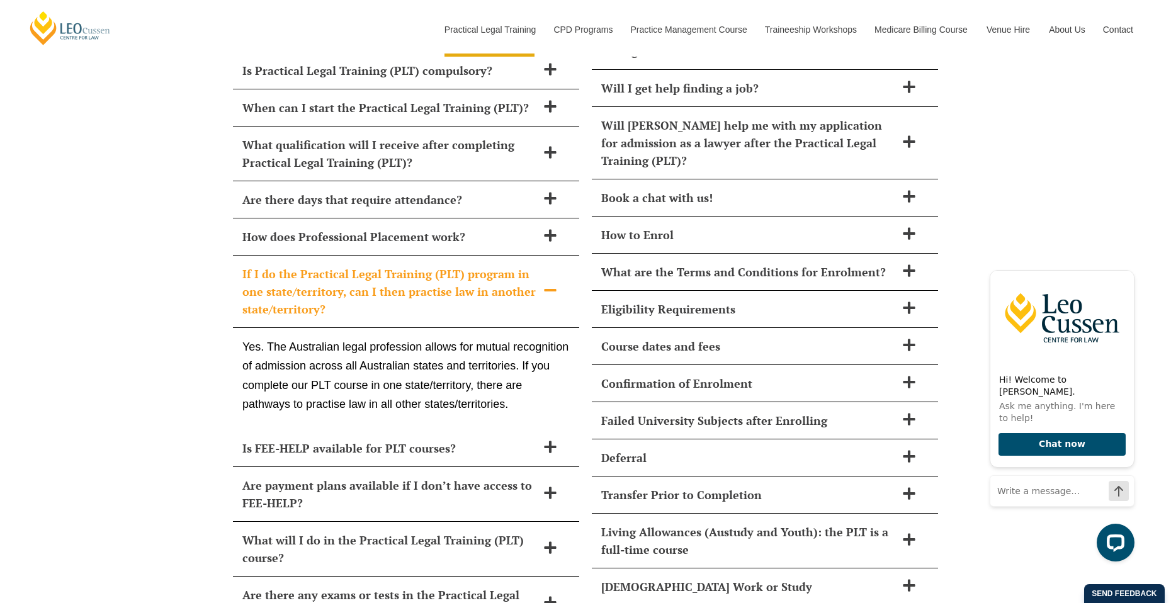
drag, startPoint x: 247, startPoint y: 339, endPoint x: 446, endPoint y: 379, distance: 202.8
click at [446, 379] on p "Yes. The Australian legal profession allows for mutual recognition of admission…" at bounding box center [405, 375] width 327 height 77
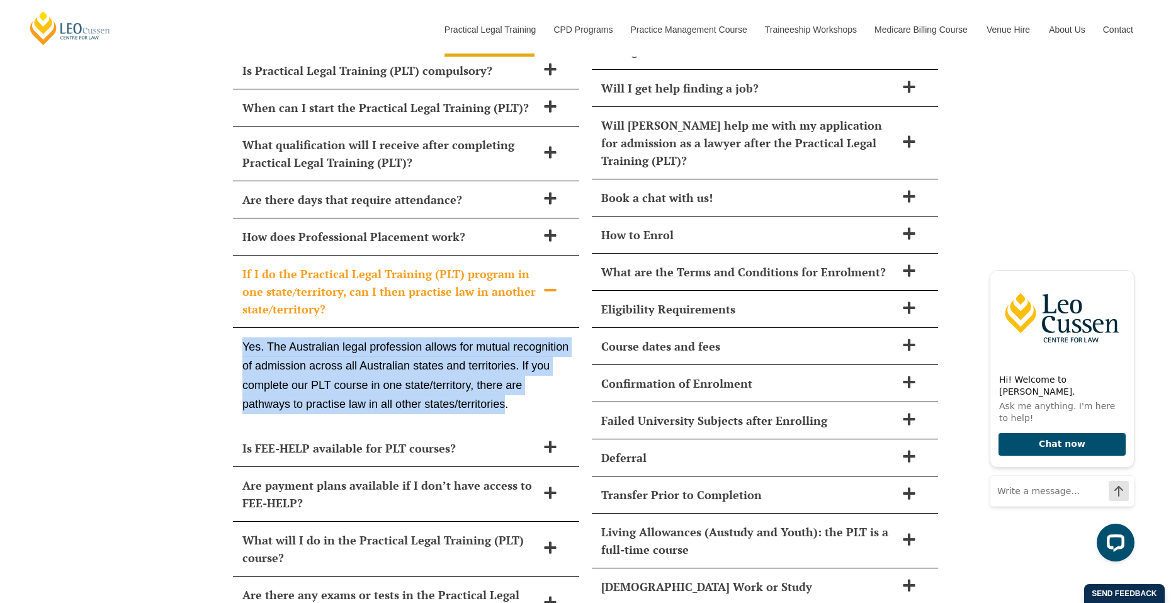
drag, startPoint x: 506, startPoint y: 382, endPoint x: 240, endPoint y: 324, distance: 272.6
click at [240, 328] on div "Yes. The Australian legal profession allows for mutual recognition of admission…" at bounding box center [406, 379] width 346 height 102
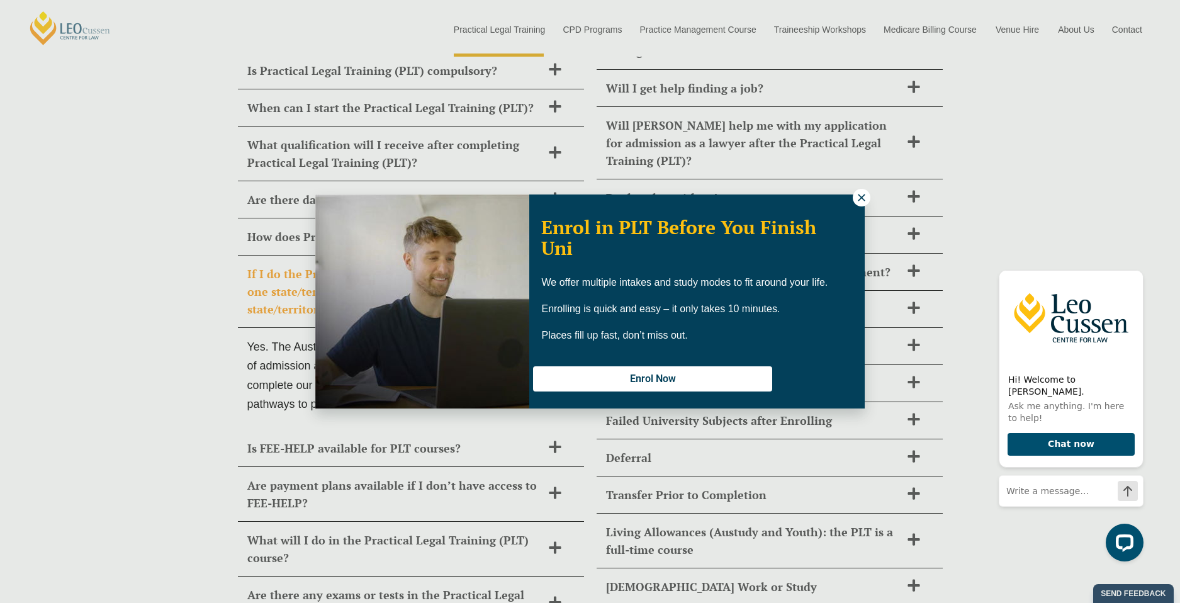
click at [268, 341] on div "Enrol in PLT Before You Finish Uni We offer multiple intakes and study modes to…" at bounding box center [590, 301] width 1180 height 603
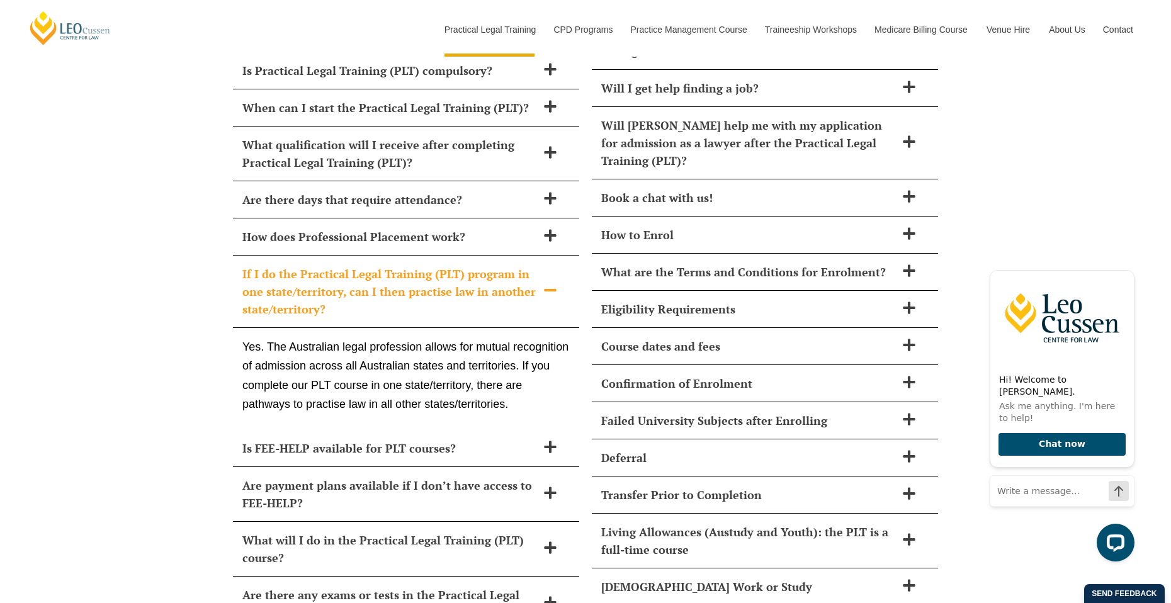
click at [300, 273] on h2 "If I do the Practical Legal Training (PLT) program in one state/territory, can …" at bounding box center [389, 291] width 295 height 53
